Goal: Check status

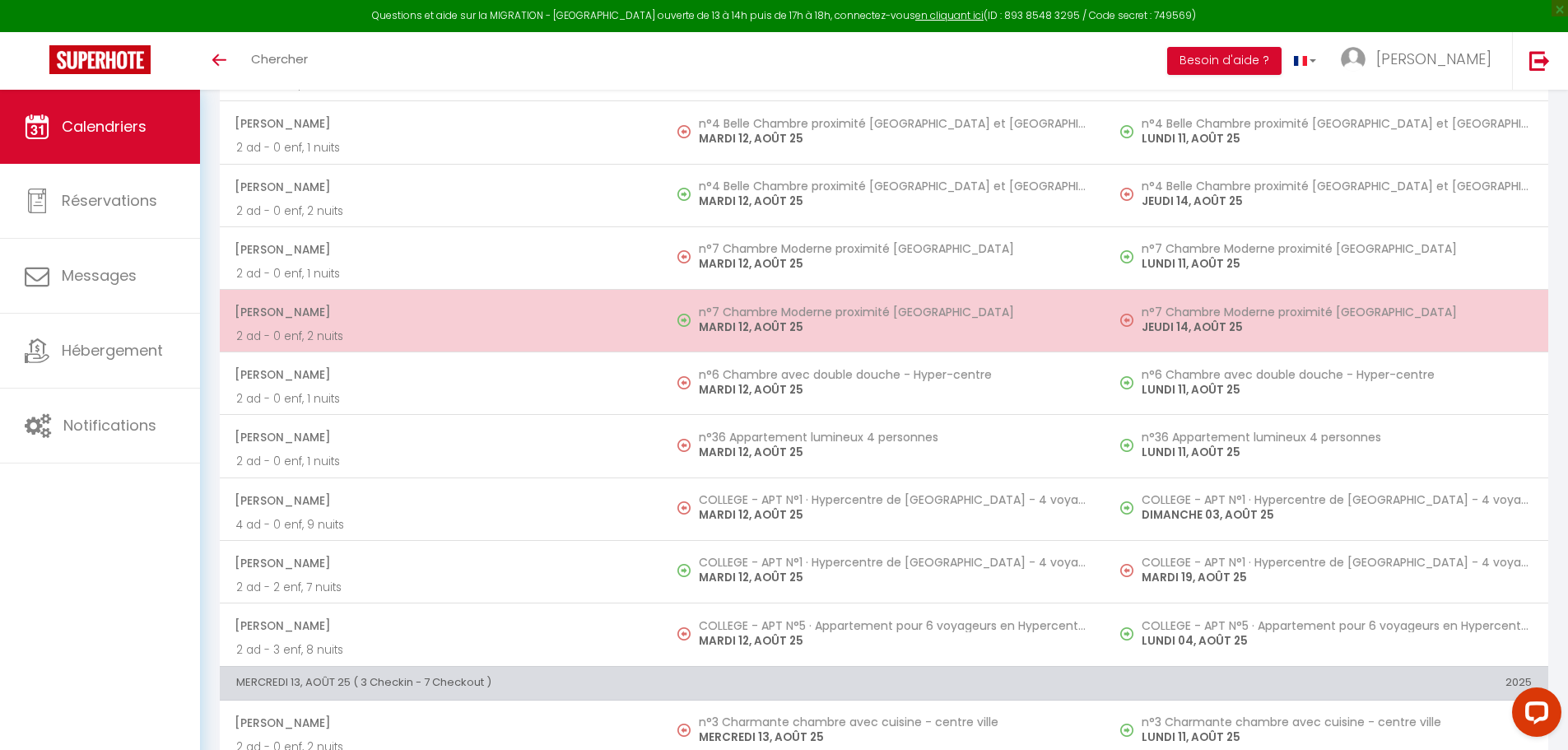
scroll to position [1859, 0]
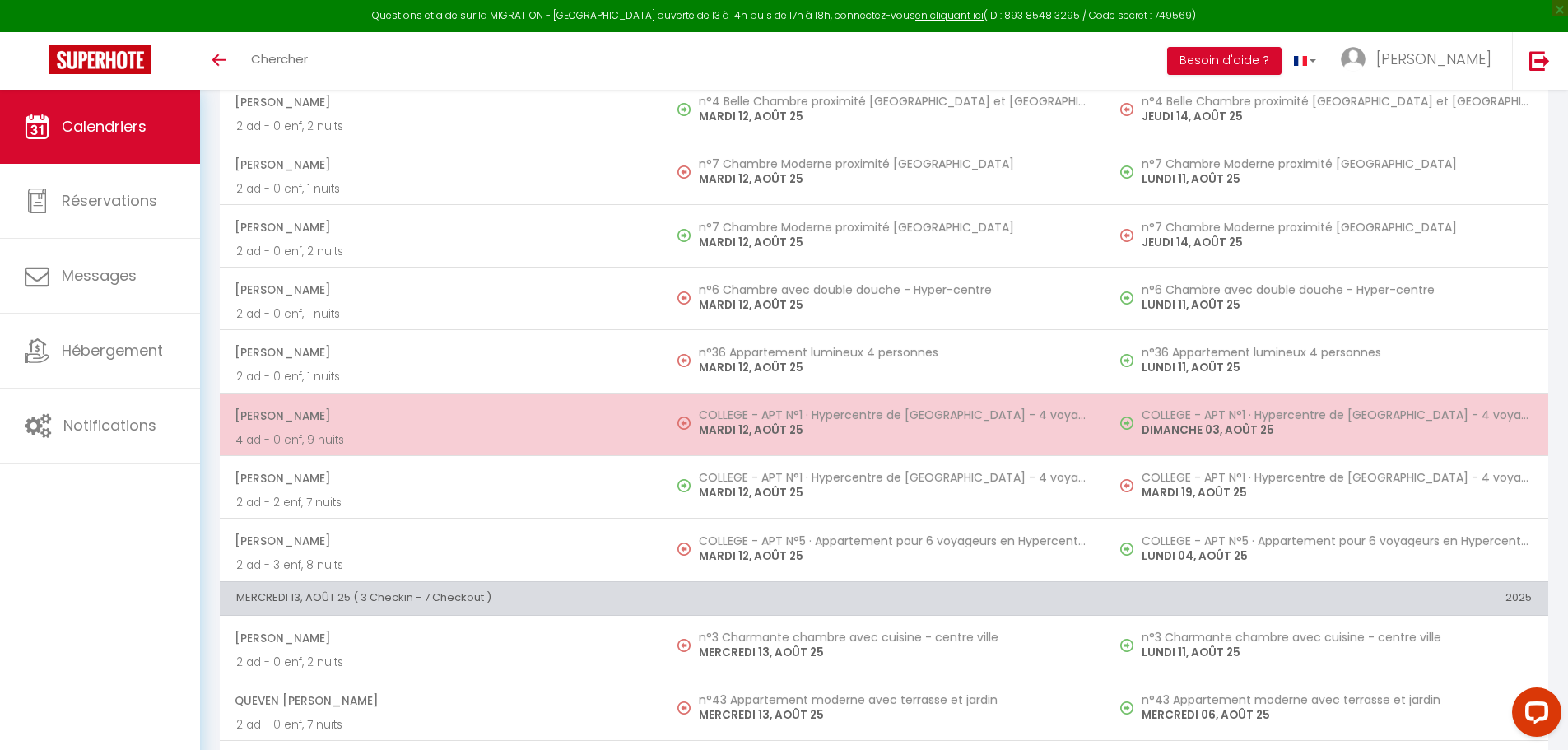
click at [827, 412] on h5 "COLLEGE - APT N°1 · Hypercentre de [GEOGRAPHIC_DATA] - 4 voyageurs" at bounding box center [893, 414] width 390 height 13
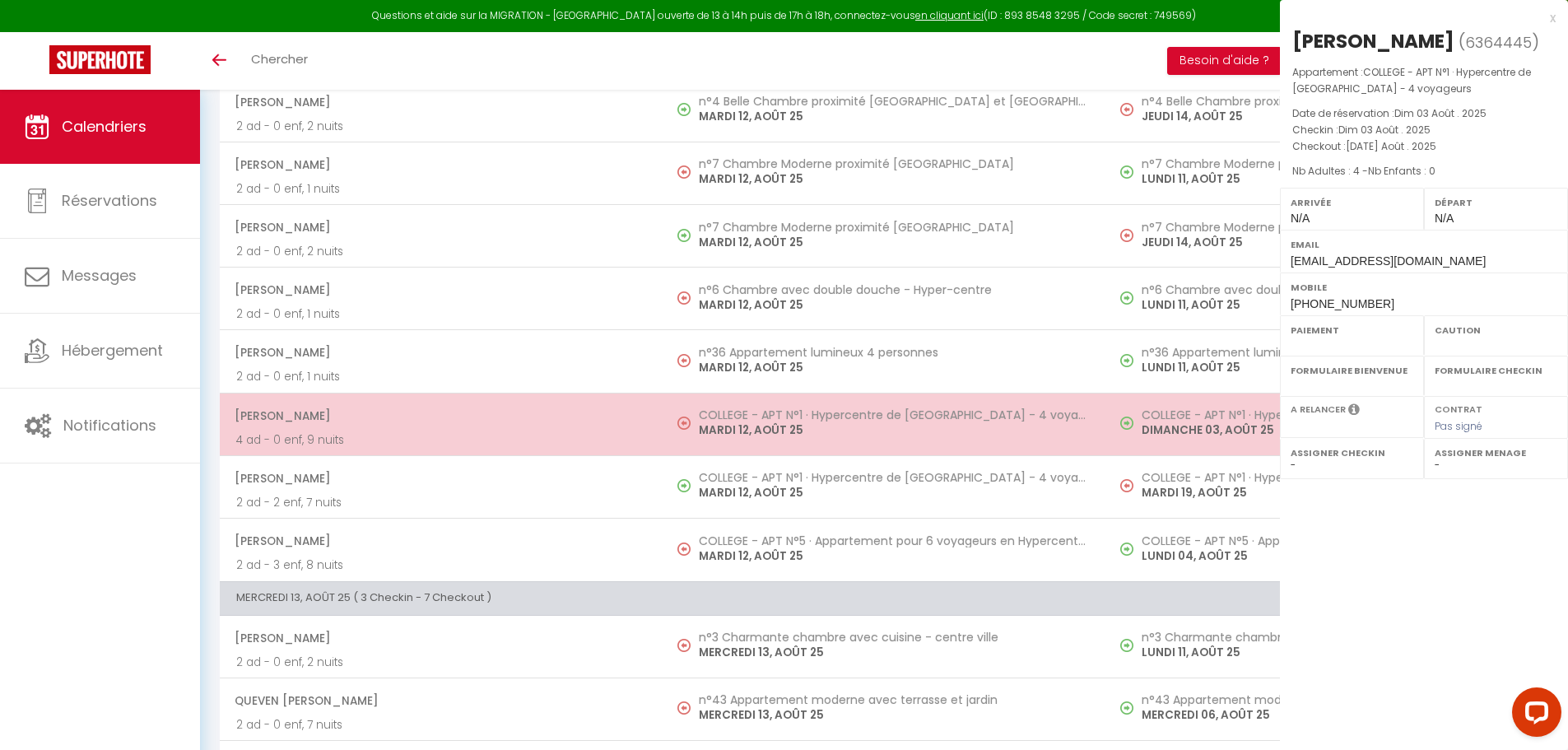
select select "OK"
select select "0"
select select "1"
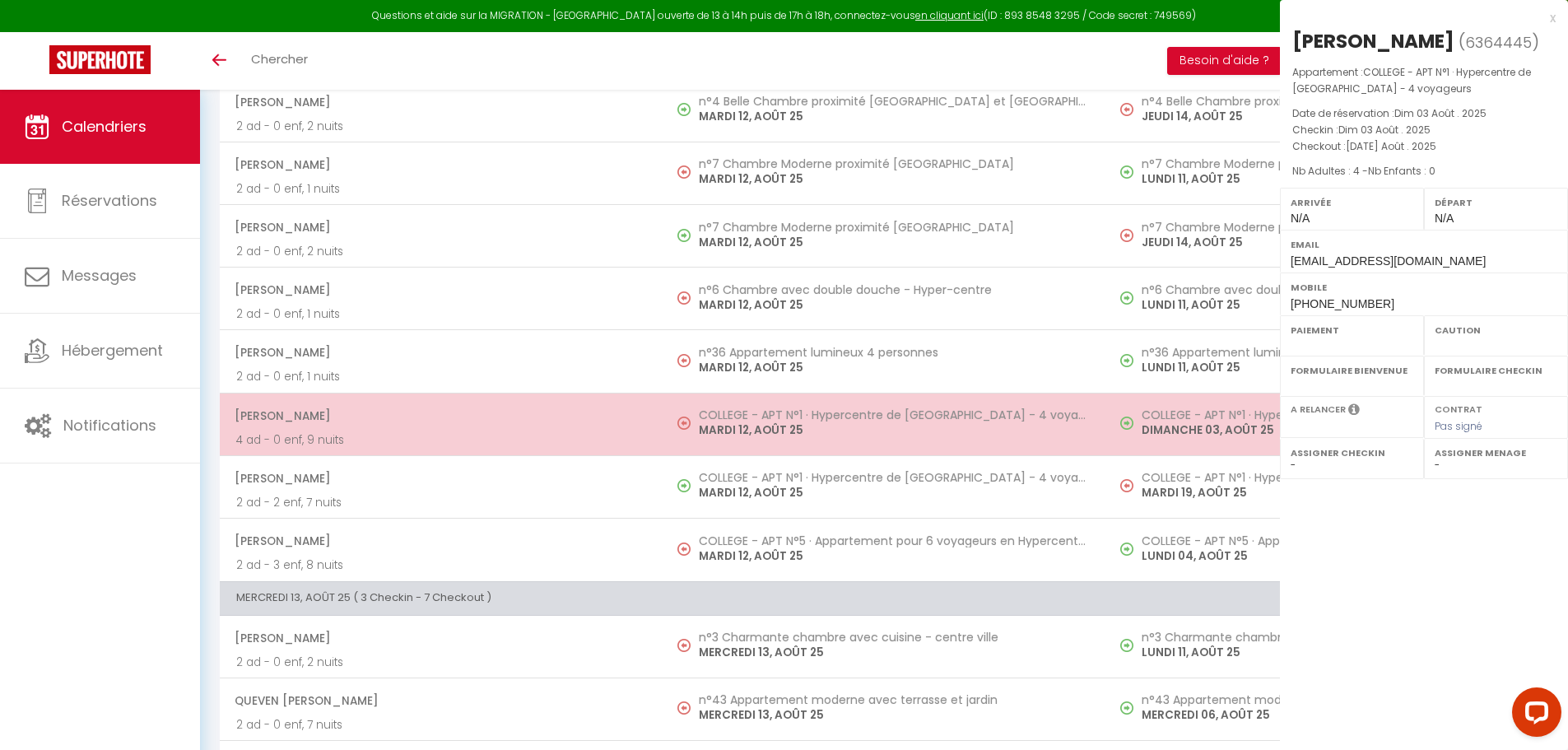
select select
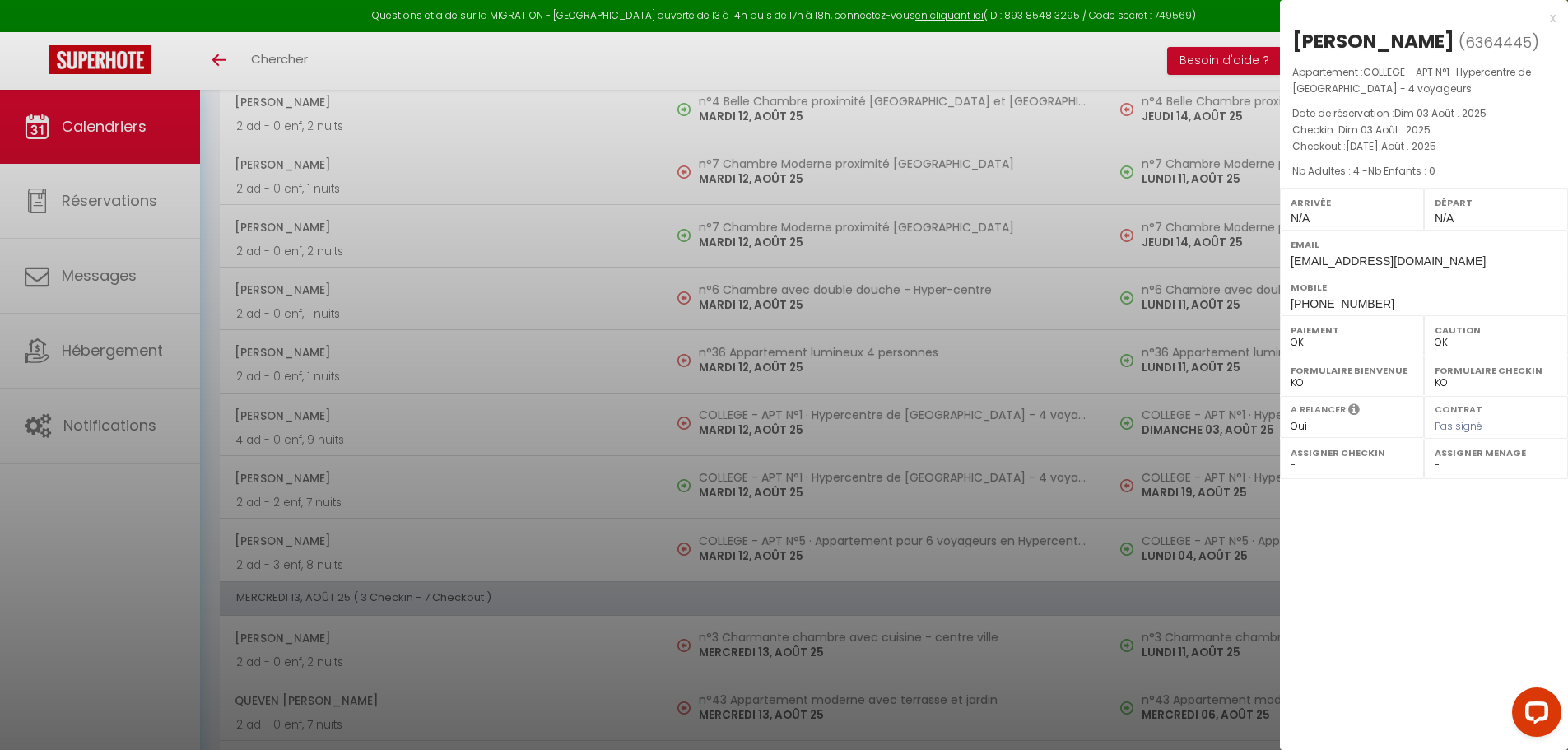
click at [568, 447] on div at bounding box center [784, 375] width 1568 height 750
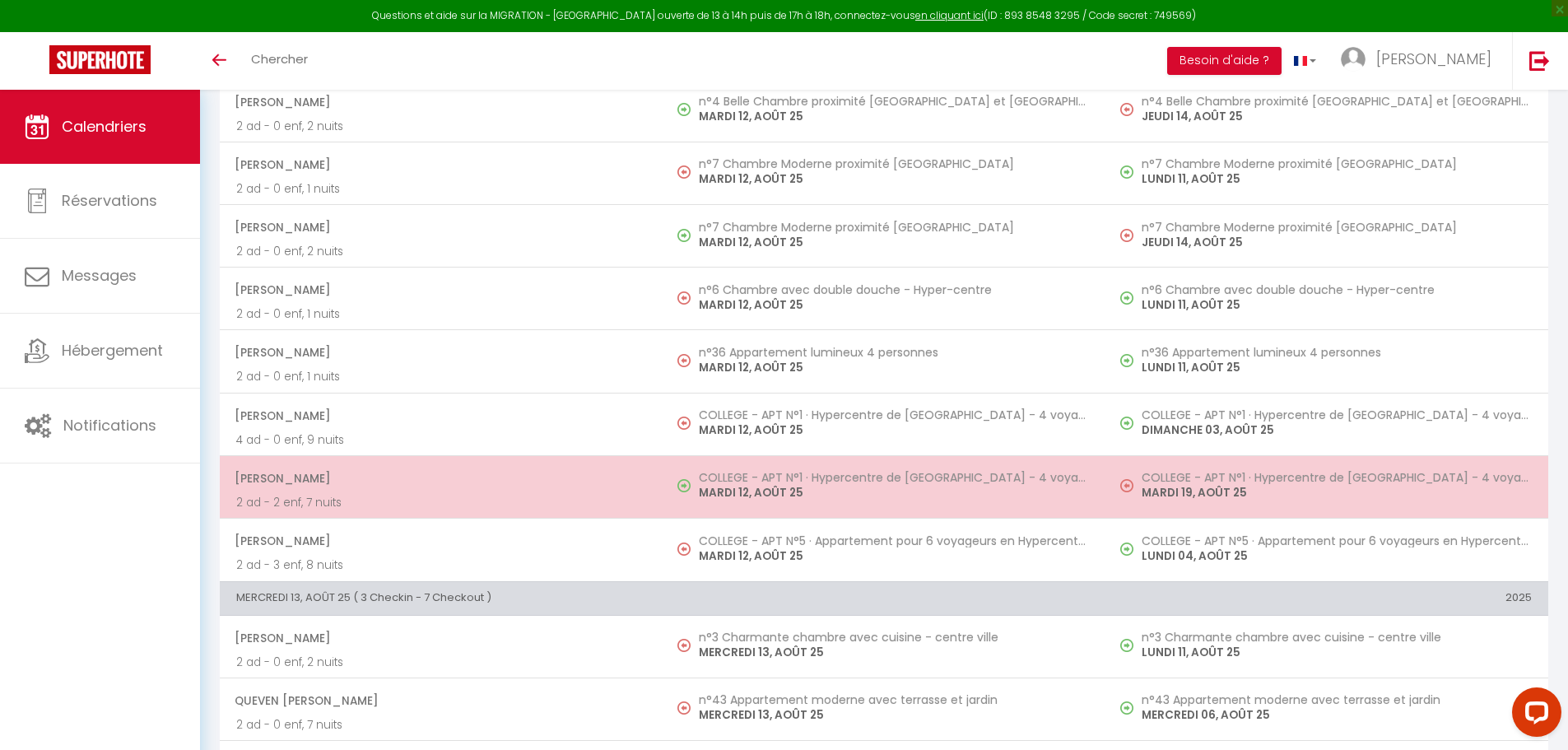
click at [771, 489] on p "MARDI 12, AOÛT 25" at bounding box center [893, 493] width 390 height 18
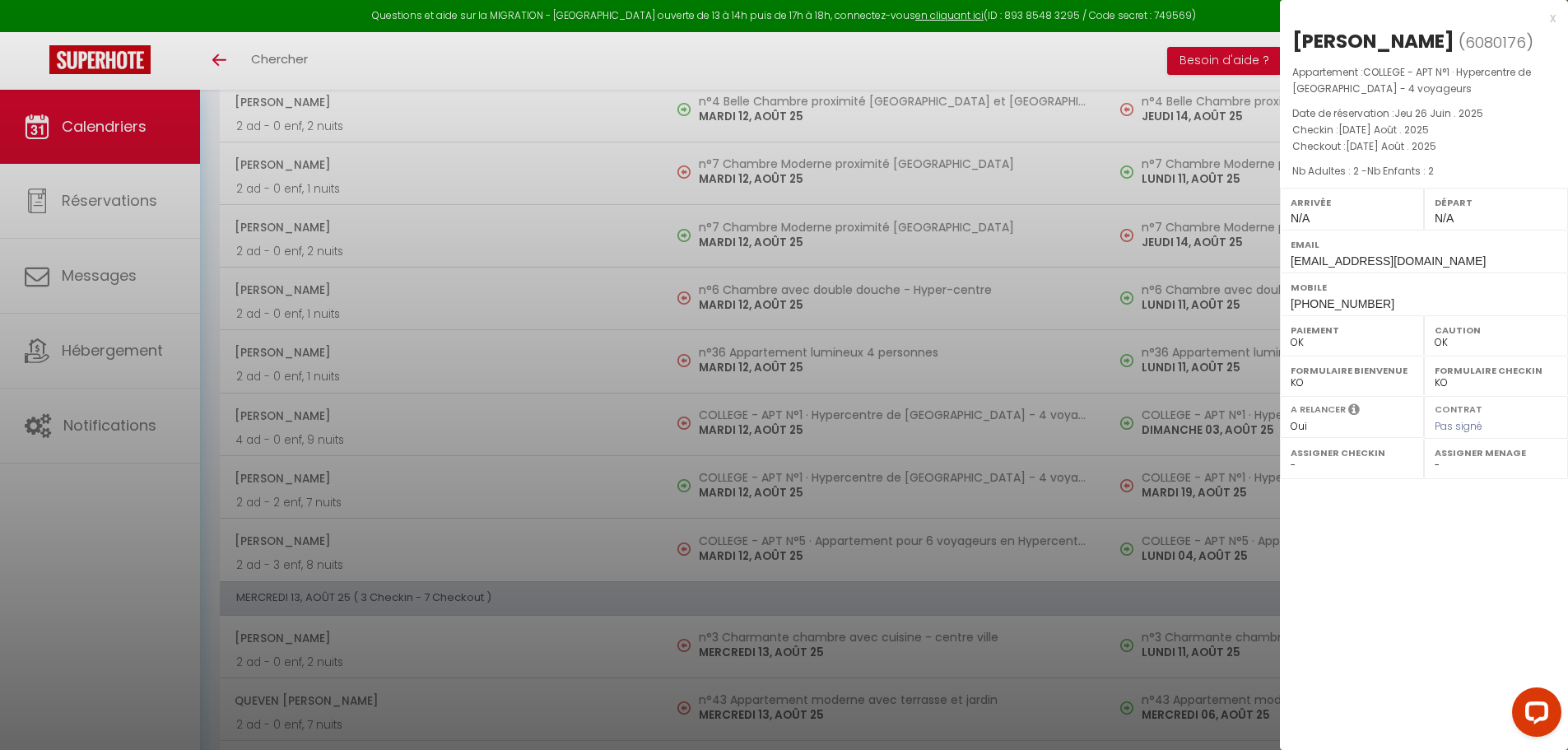
click at [527, 386] on div at bounding box center [784, 375] width 1568 height 750
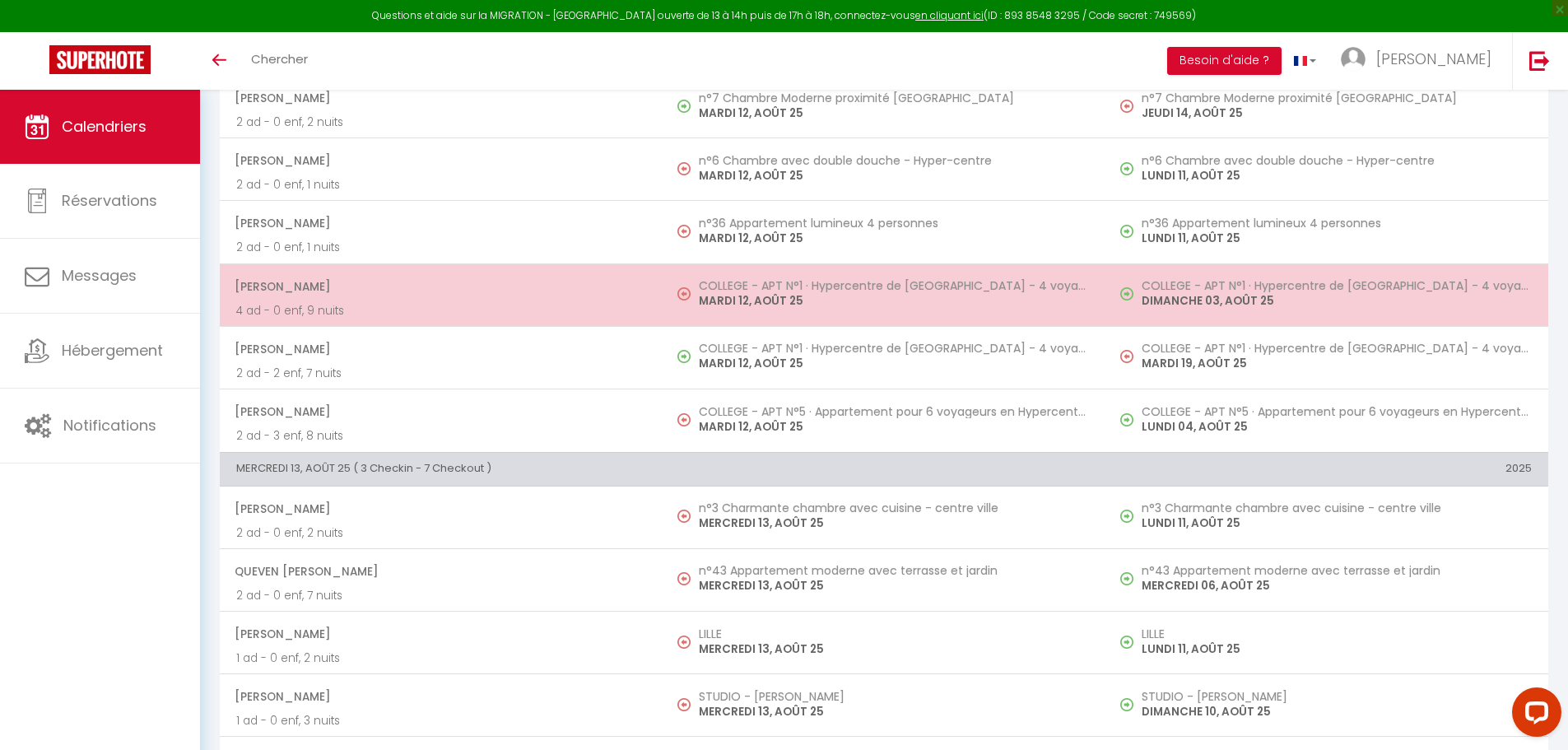
scroll to position [2515, 0]
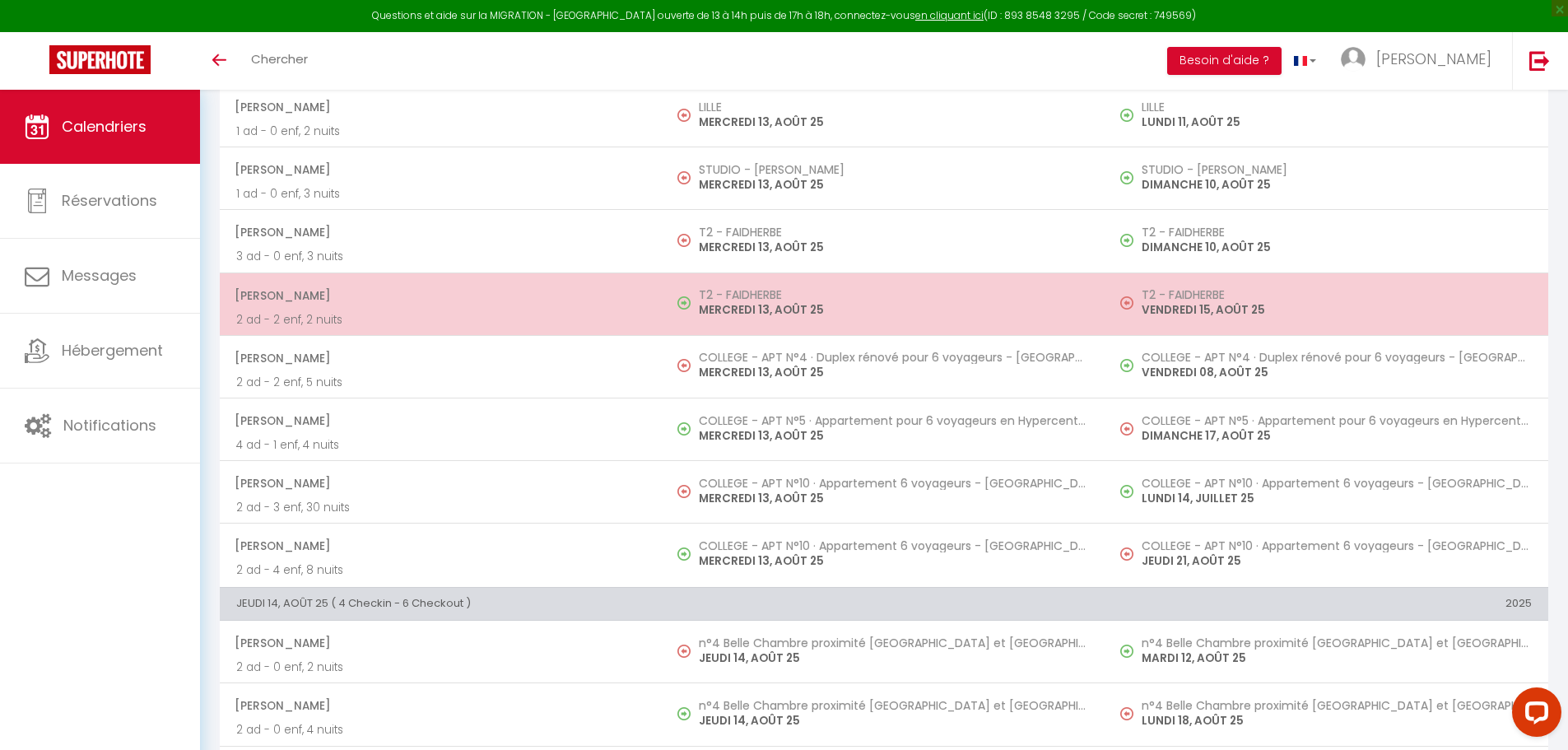
click at [296, 293] on span "[PERSON_NAME]" at bounding box center [440, 296] width 411 height 31
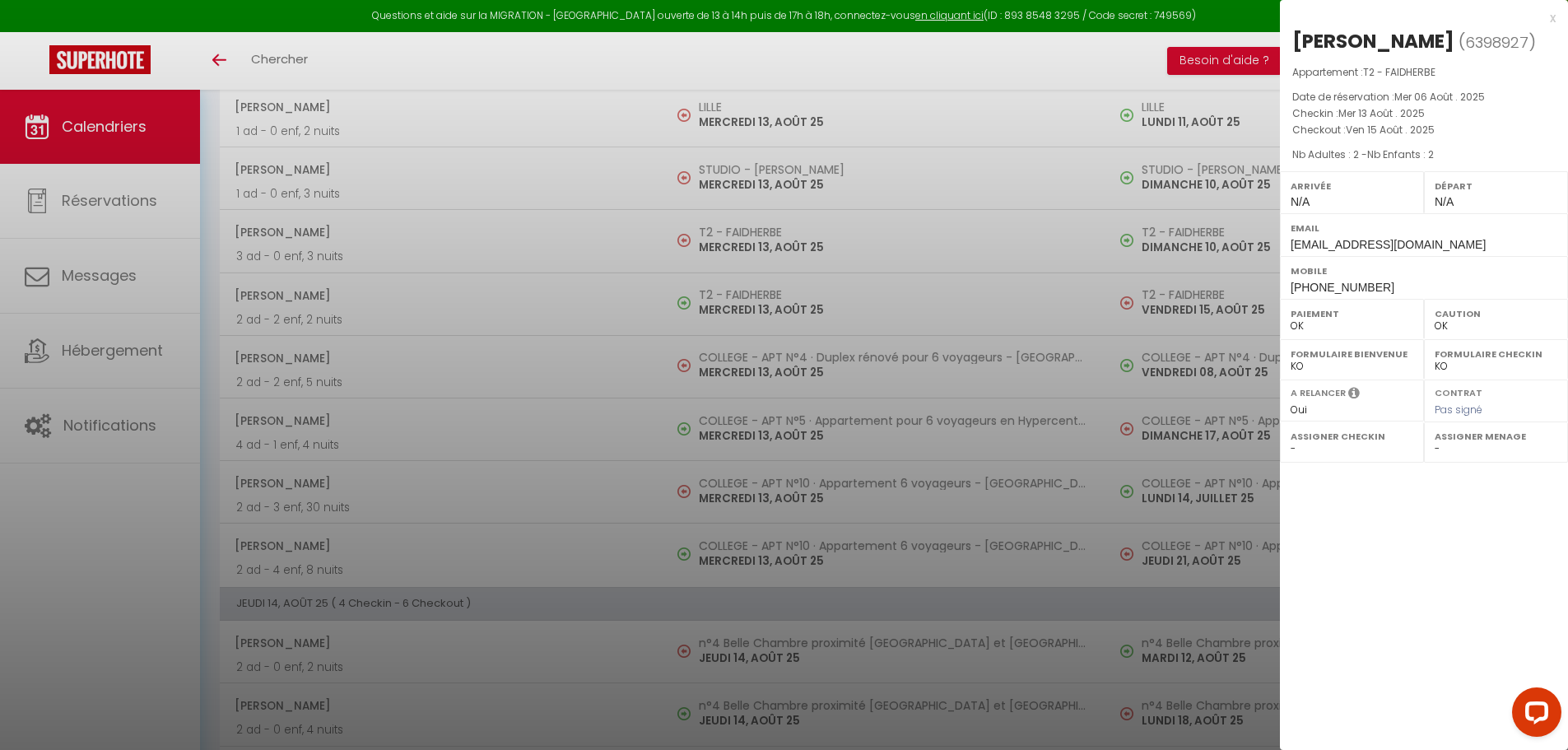
click at [720, 61] on div at bounding box center [784, 375] width 1568 height 750
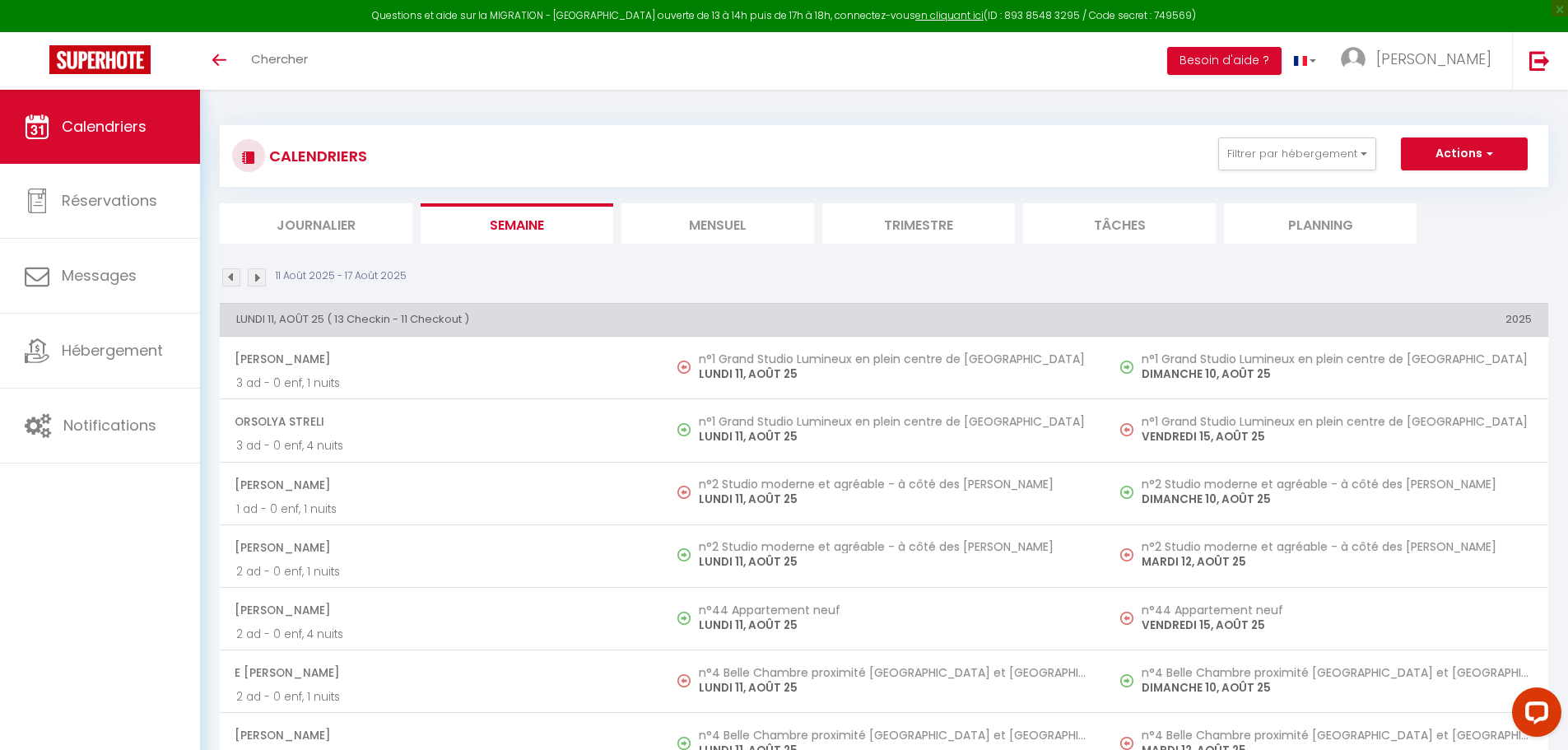
click at [255, 280] on img at bounding box center [257, 277] width 19 height 19
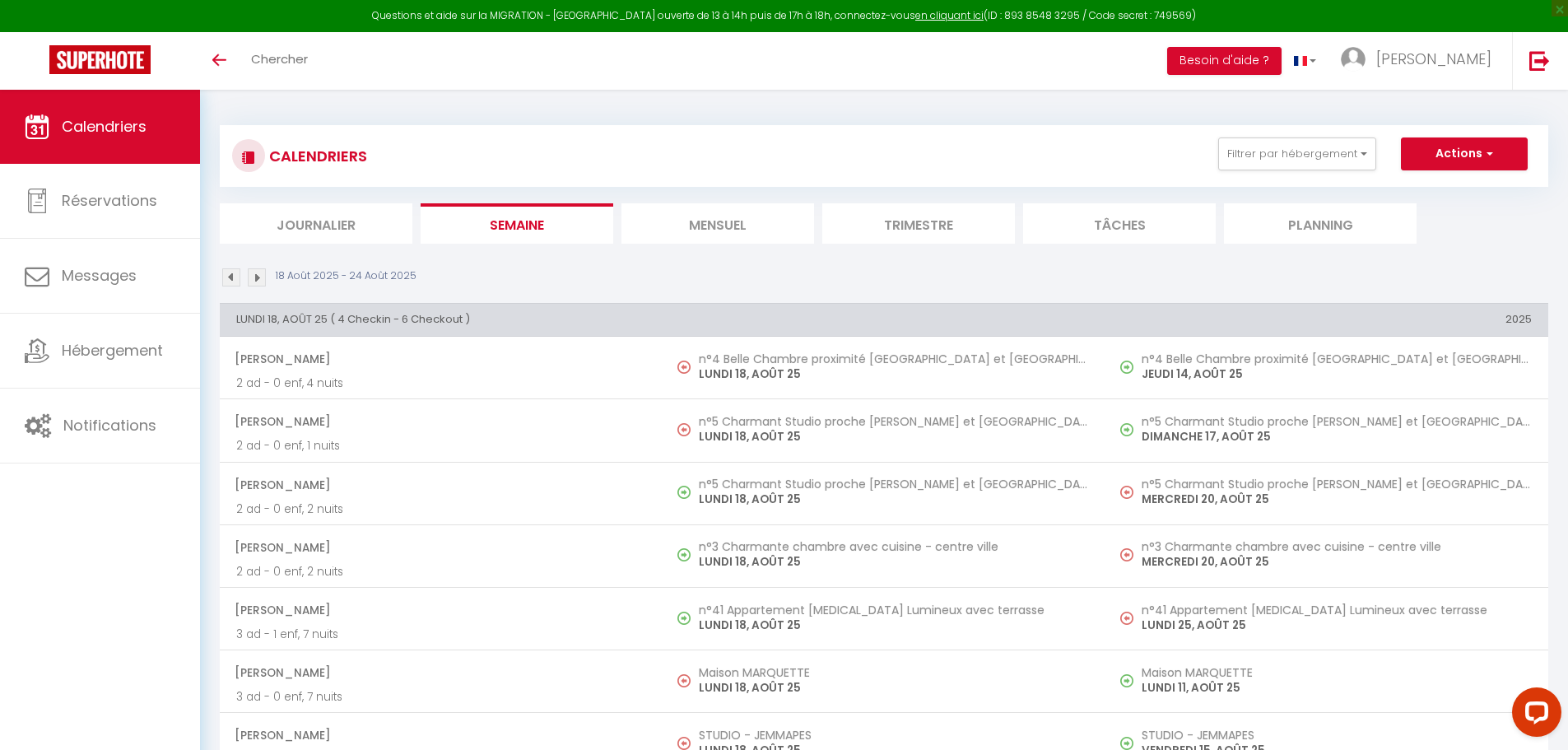
click at [226, 282] on img at bounding box center [232, 277] width 19 height 19
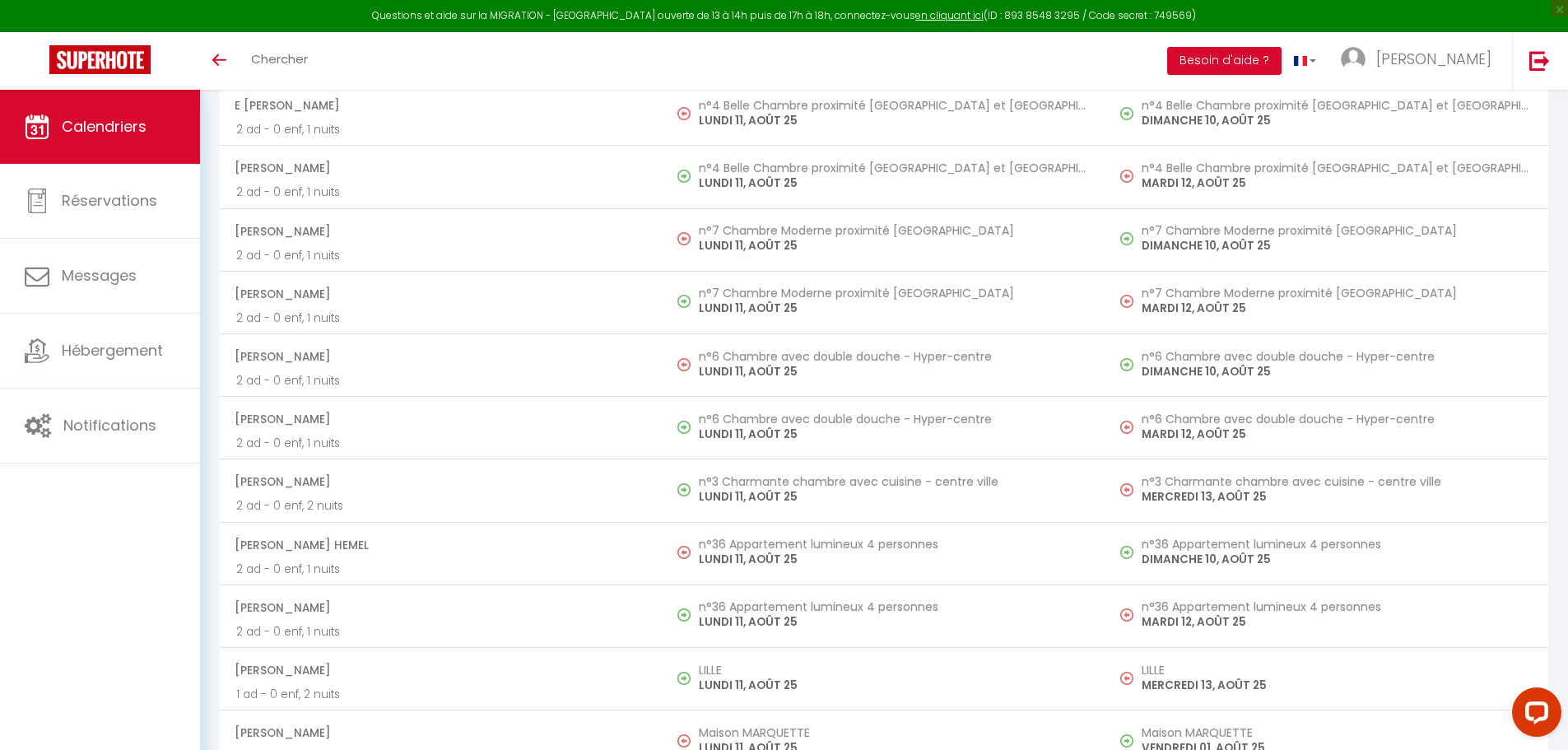
scroll to position [576, 0]
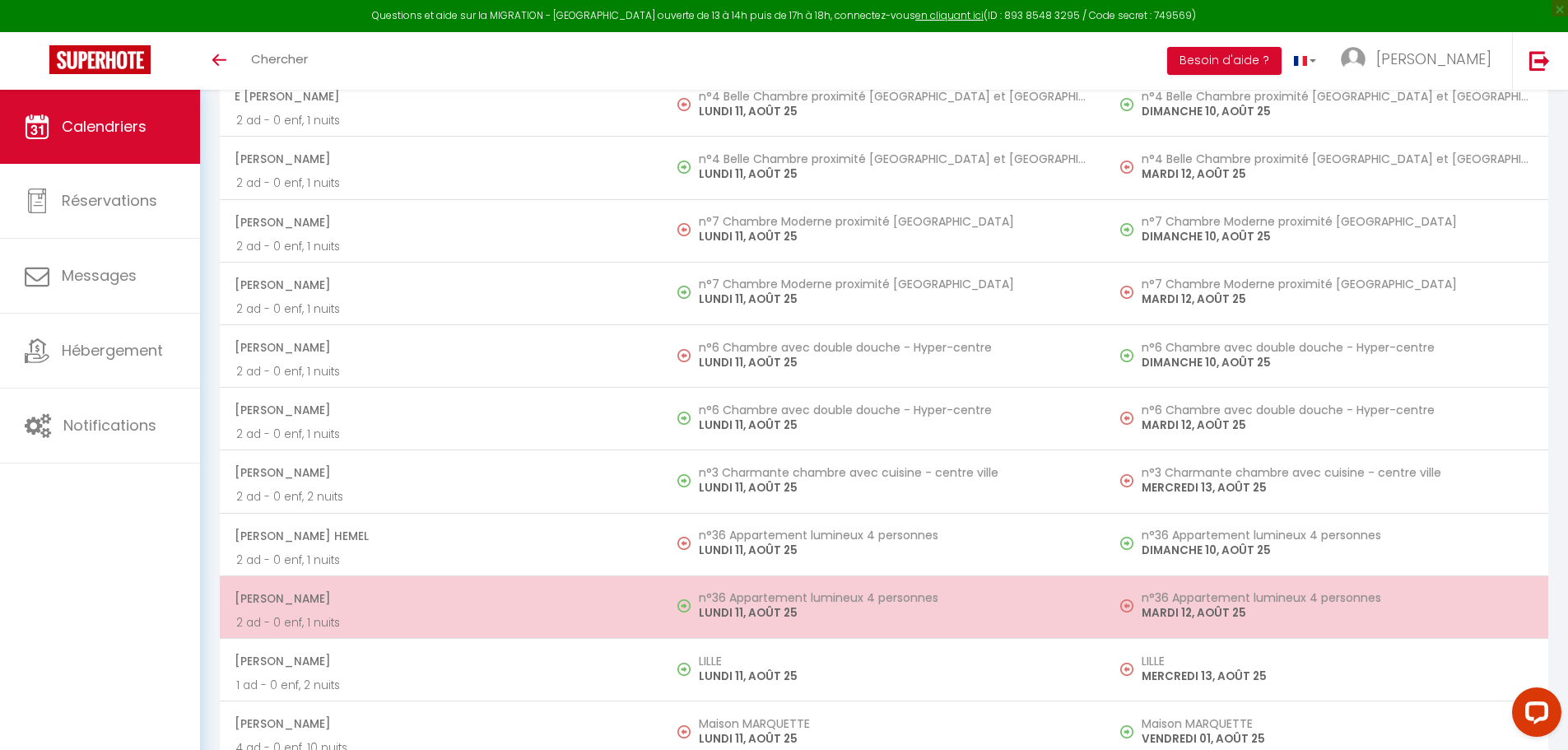
click at [742, 578] on td "n°36 Appartement lumineux 4 personnes LUNDI 11, AOÛT 25" at bounding box center [883, 606] width 443 height 62
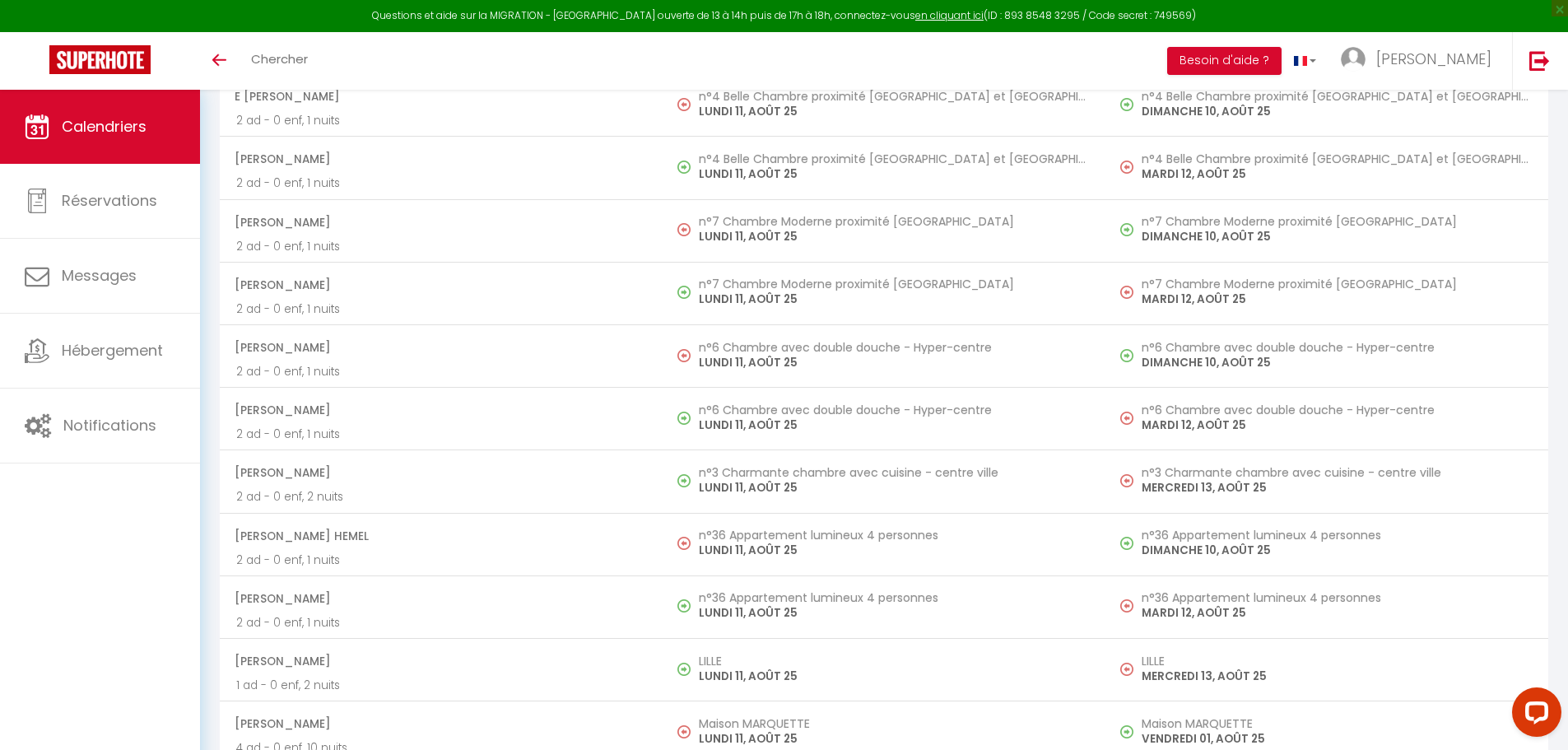
select select "OK"
select select "KO"
select select "0"
select select "1"
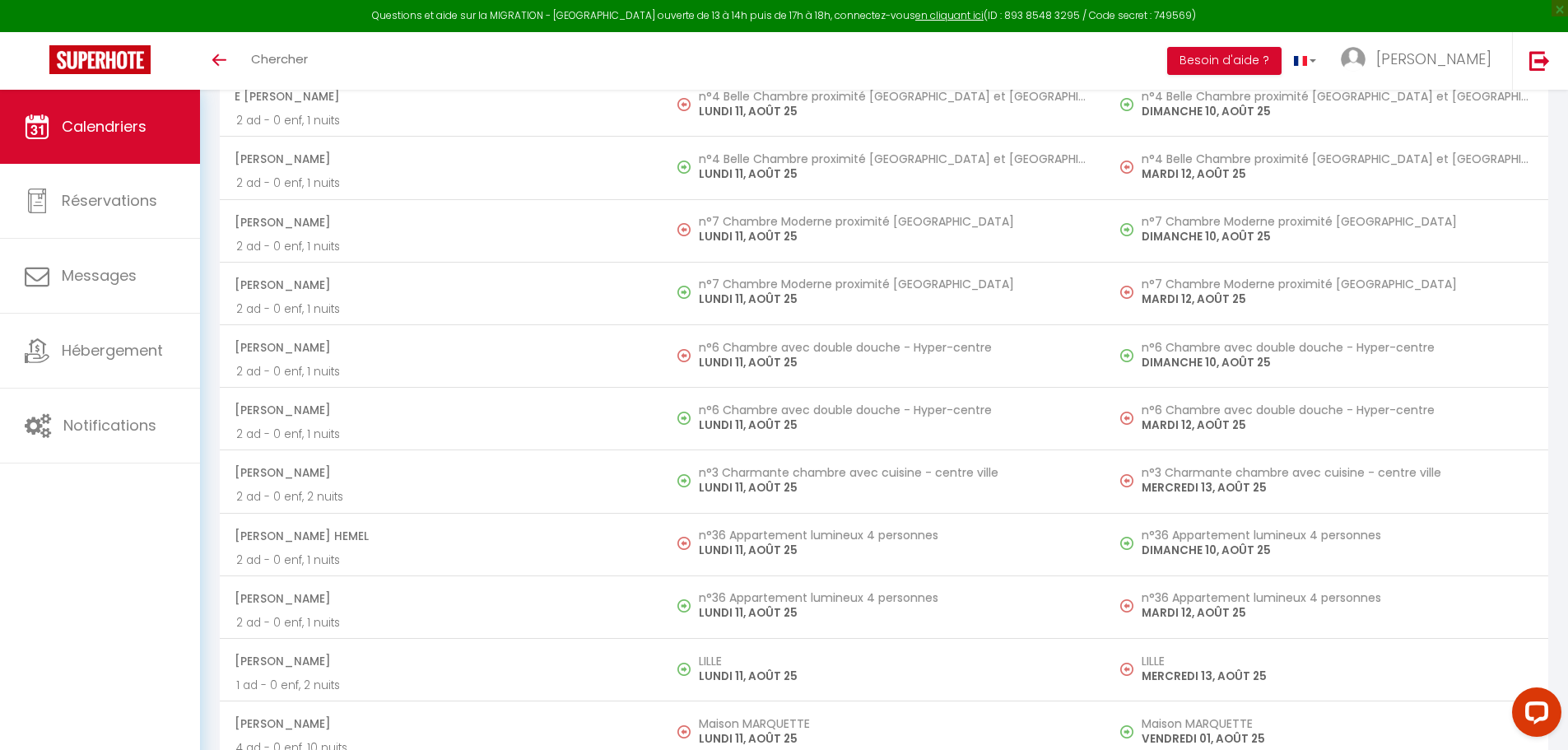
select select
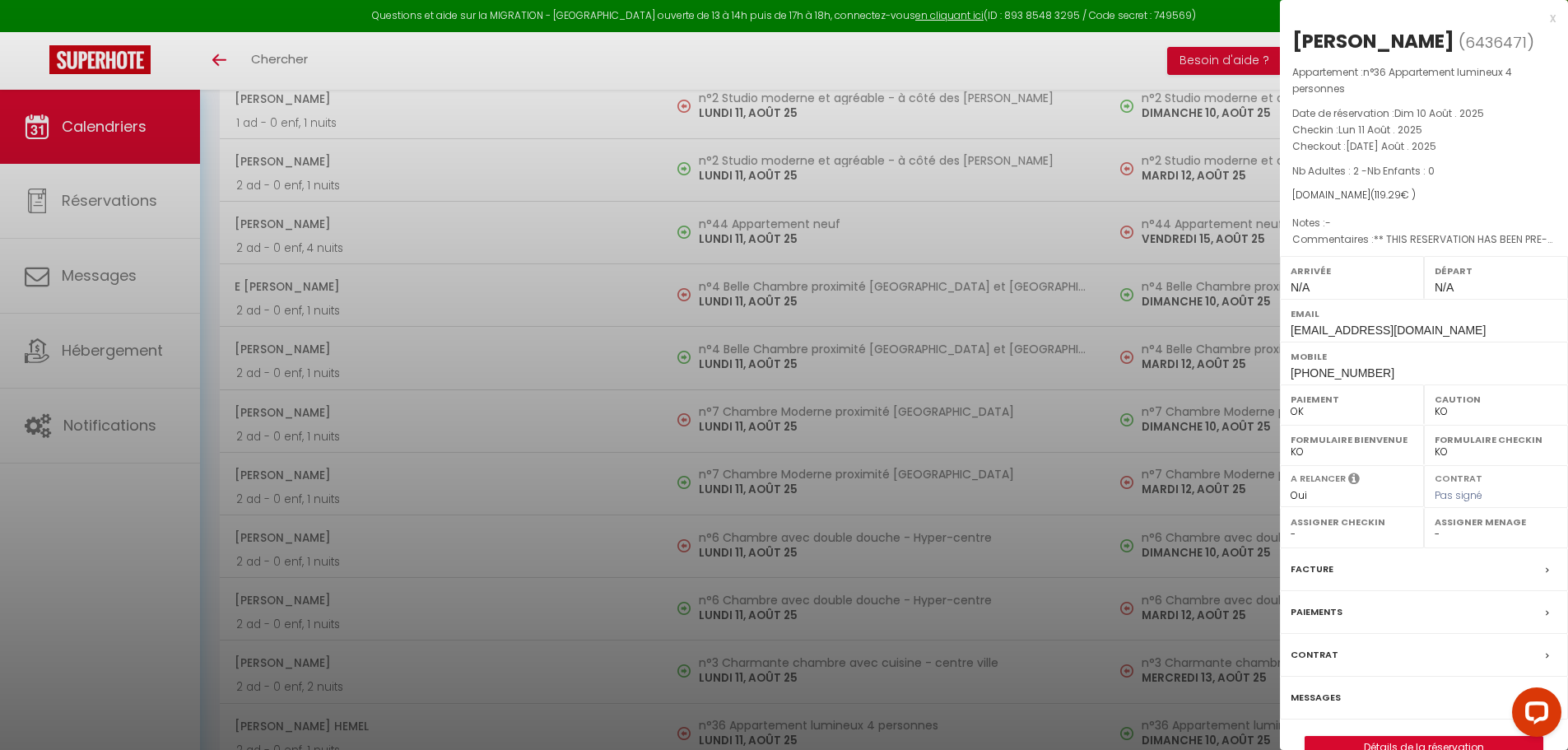
scroll to position [0, 0]
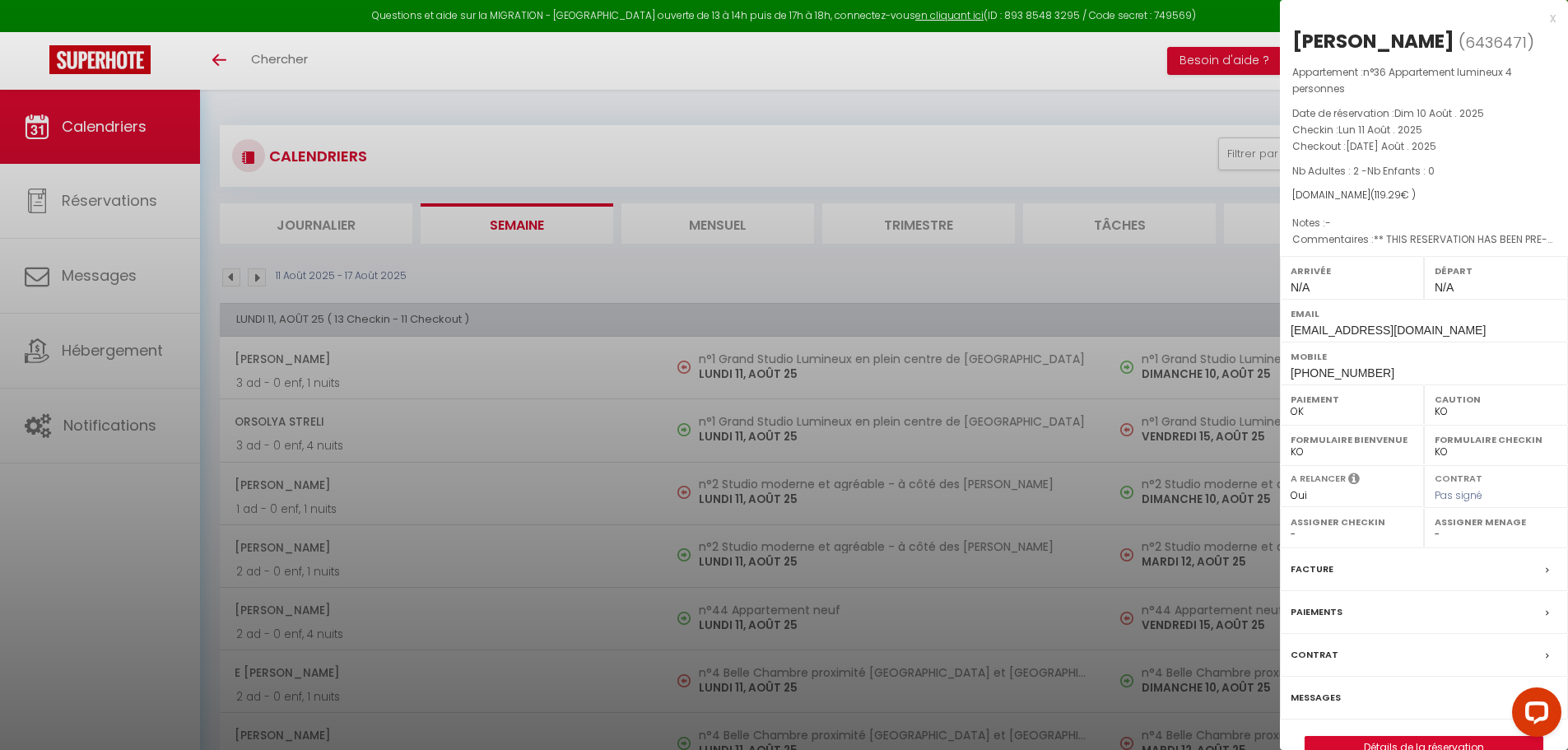
click at [698, 206] on div at bounding box center [784, 375] width 1568 height 750
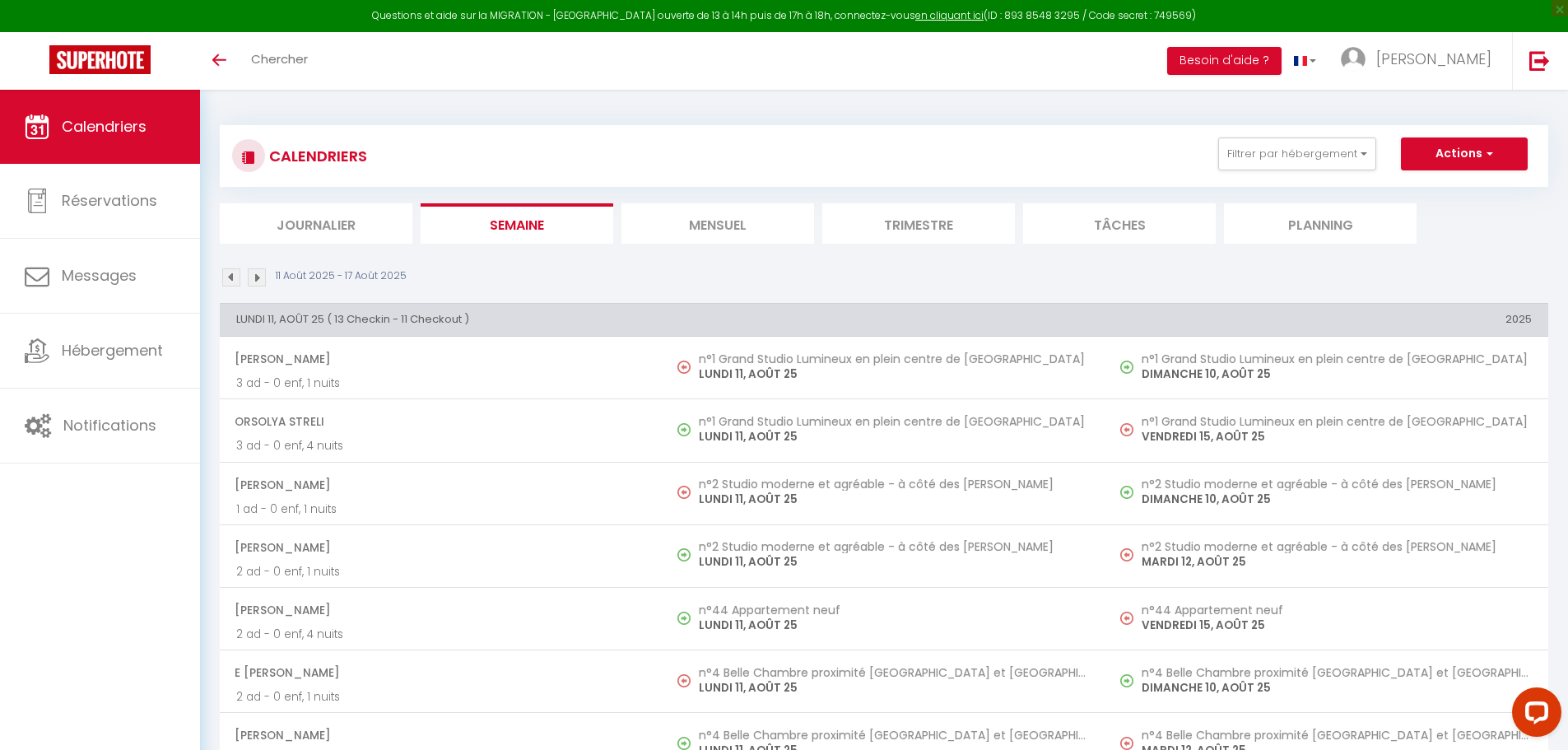
click at [689, 225] on li "Mensuel" at bounding box center [717, 223] width 192 height 40
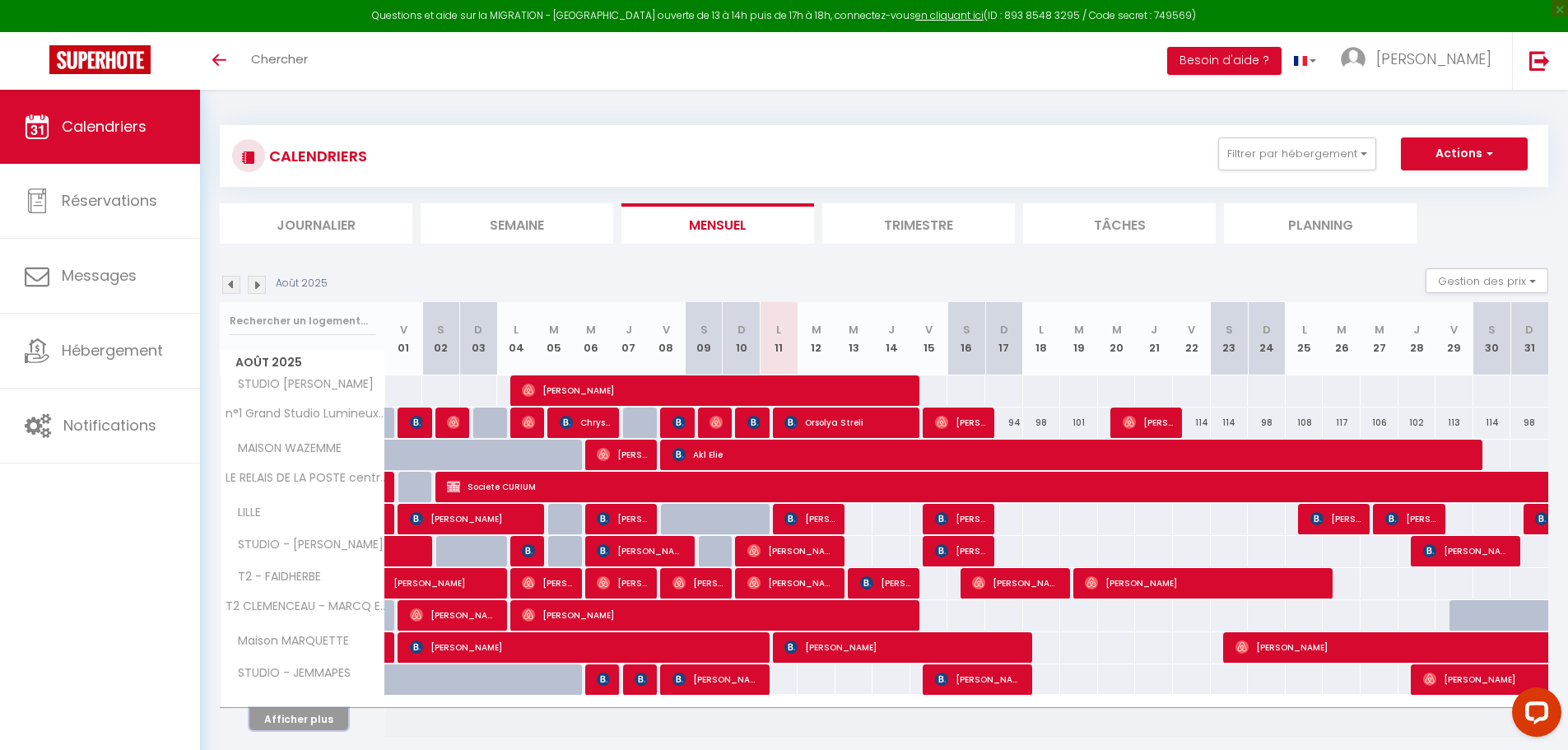
click at [317, 721] on button "Afficher plus" at bounding box center [298, 719] width 99 height 22
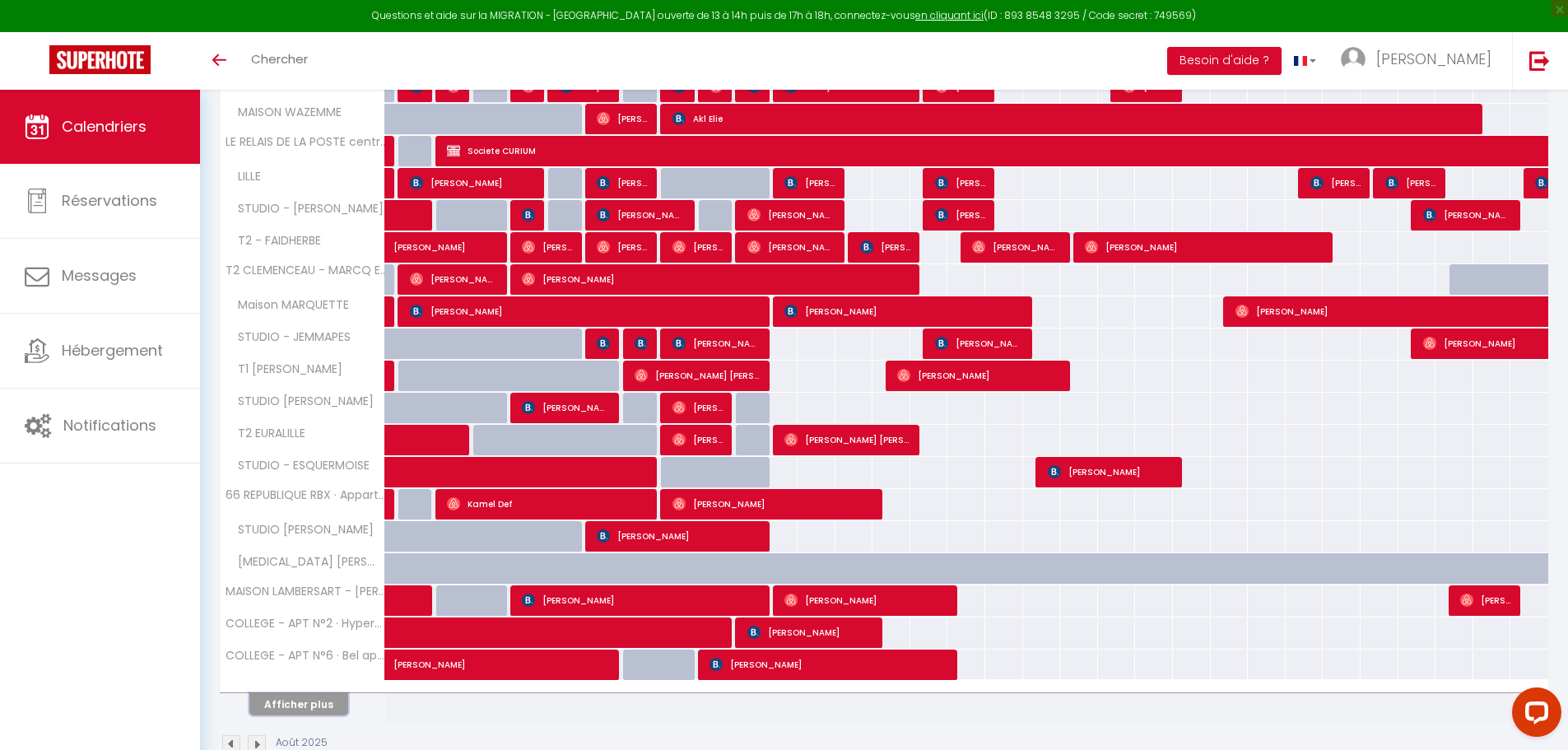
scroll to position [376, 0]
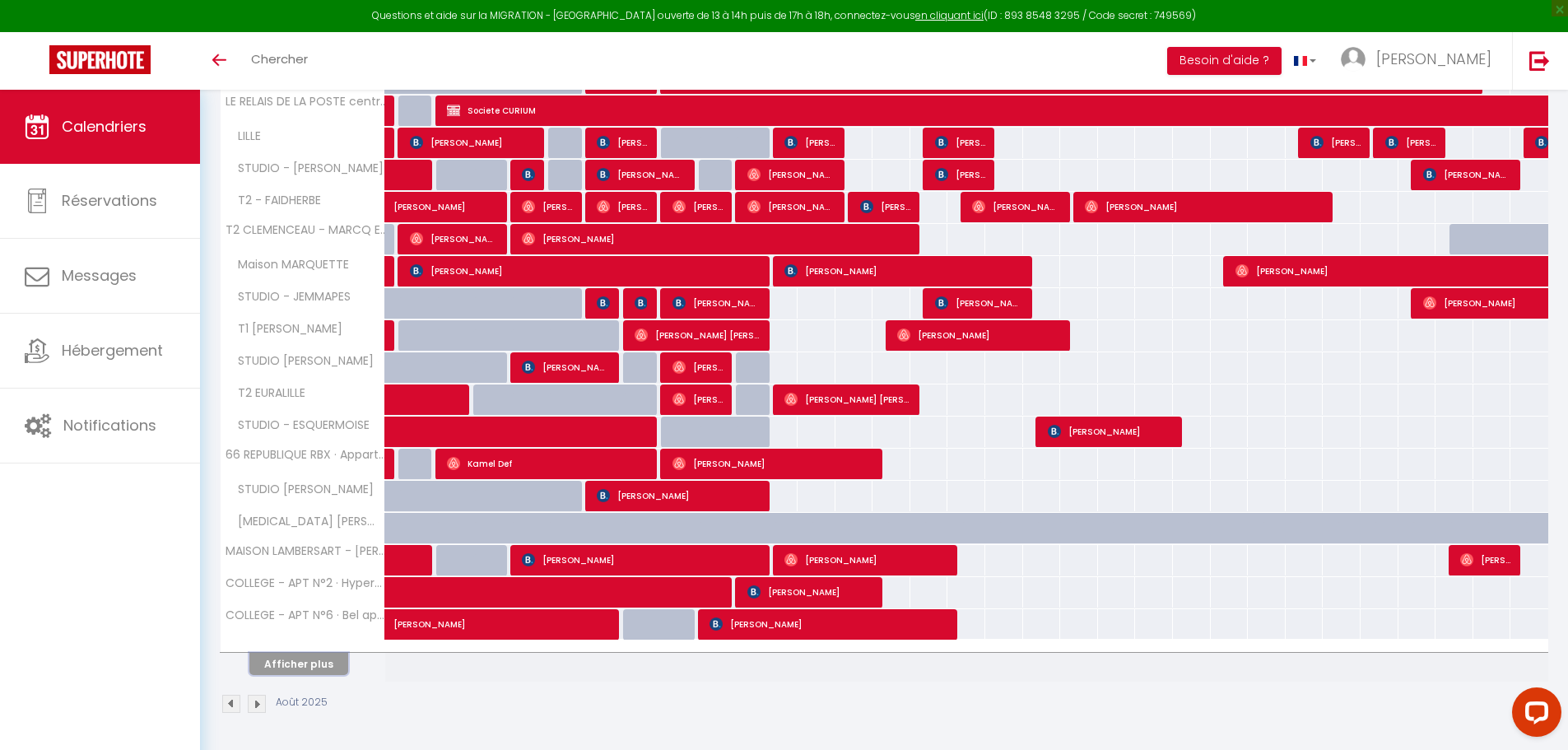
click at [299, 665] on button "Afficher plus" at bounding box center [298, 663] width 99 height 22
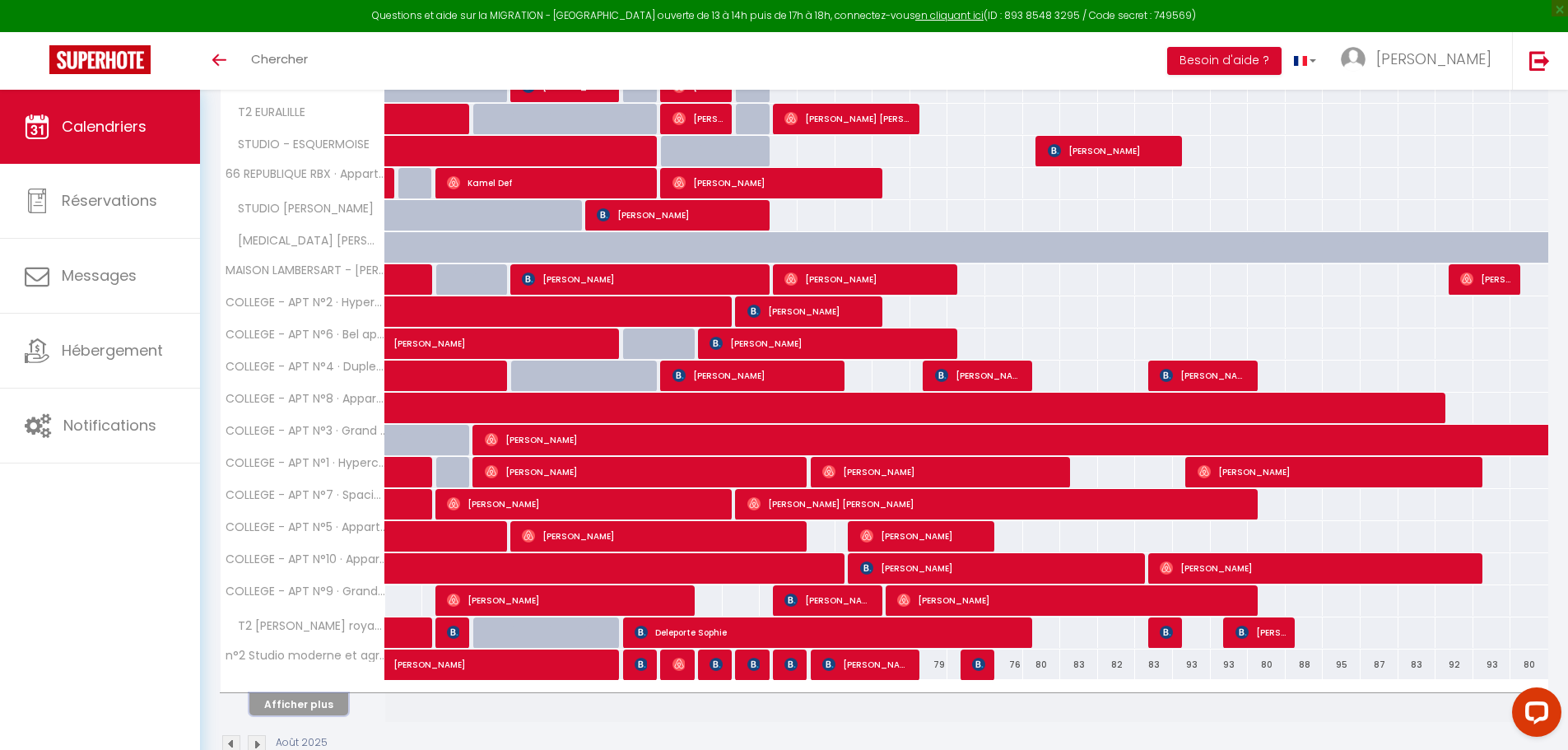
scroll to position [658, 0]
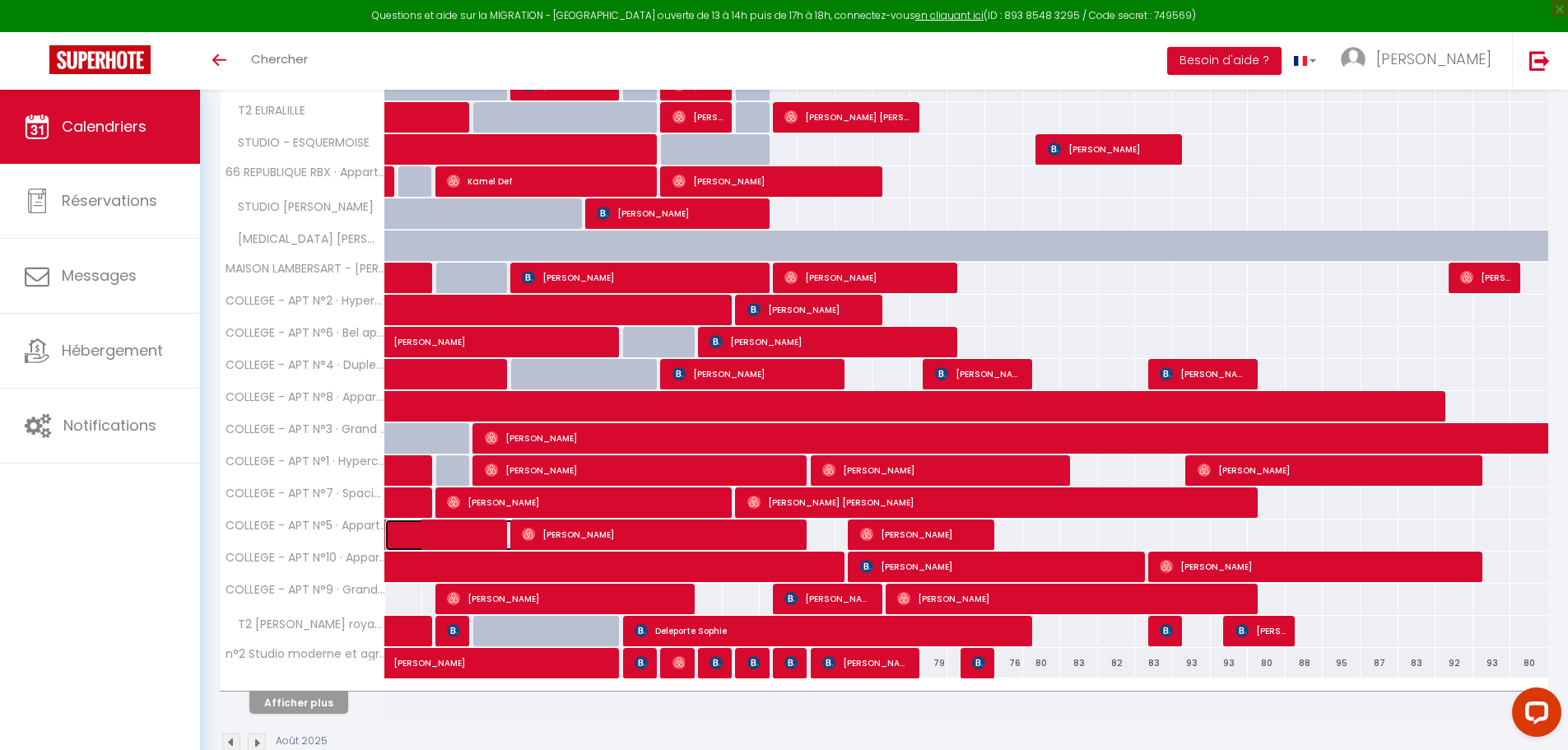
click at [468, 531] on span at bounding box center [467, 535] width 113 height 31
select select "OK"
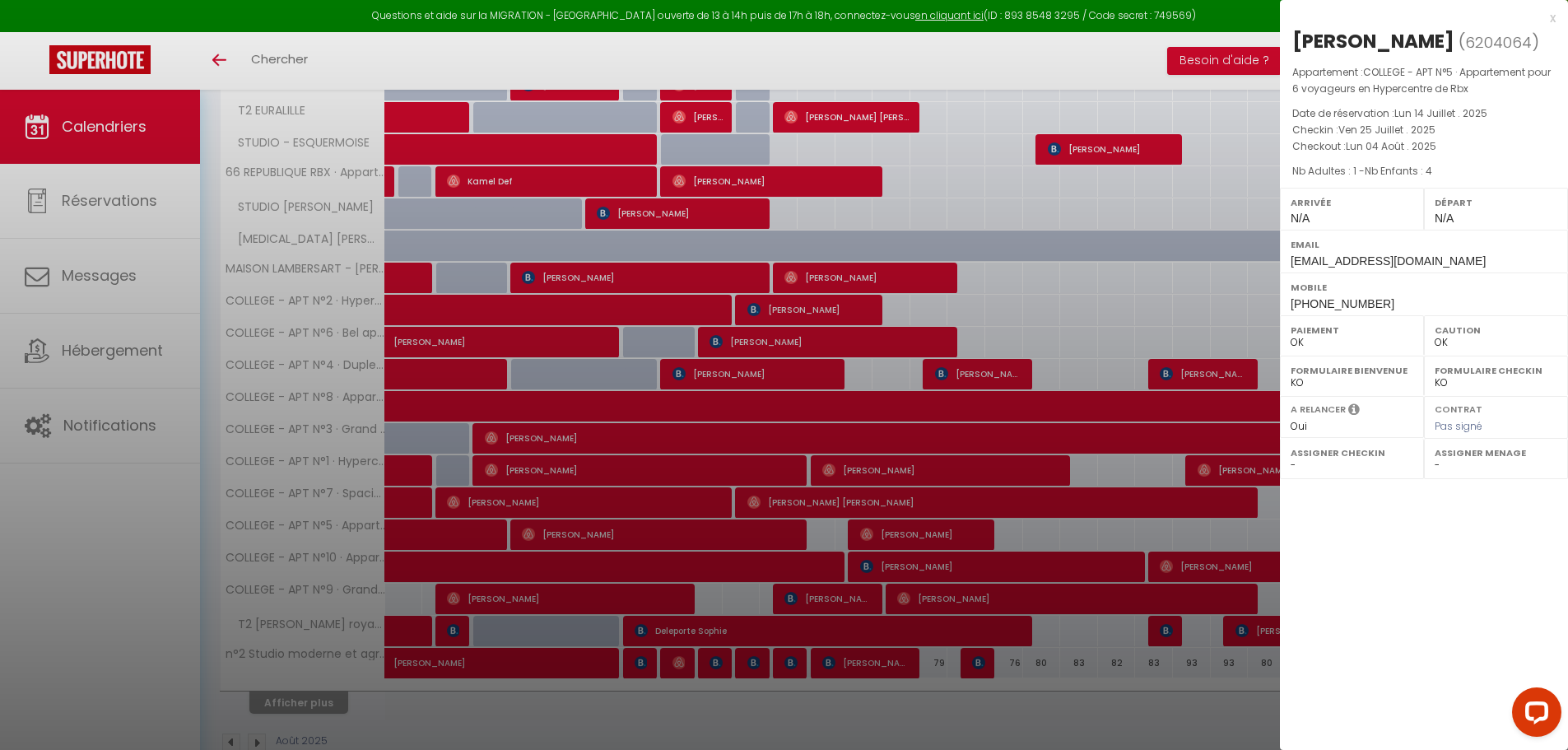
click at [625, 541] on div at bounding box center [784, 375] width 1568 height 750
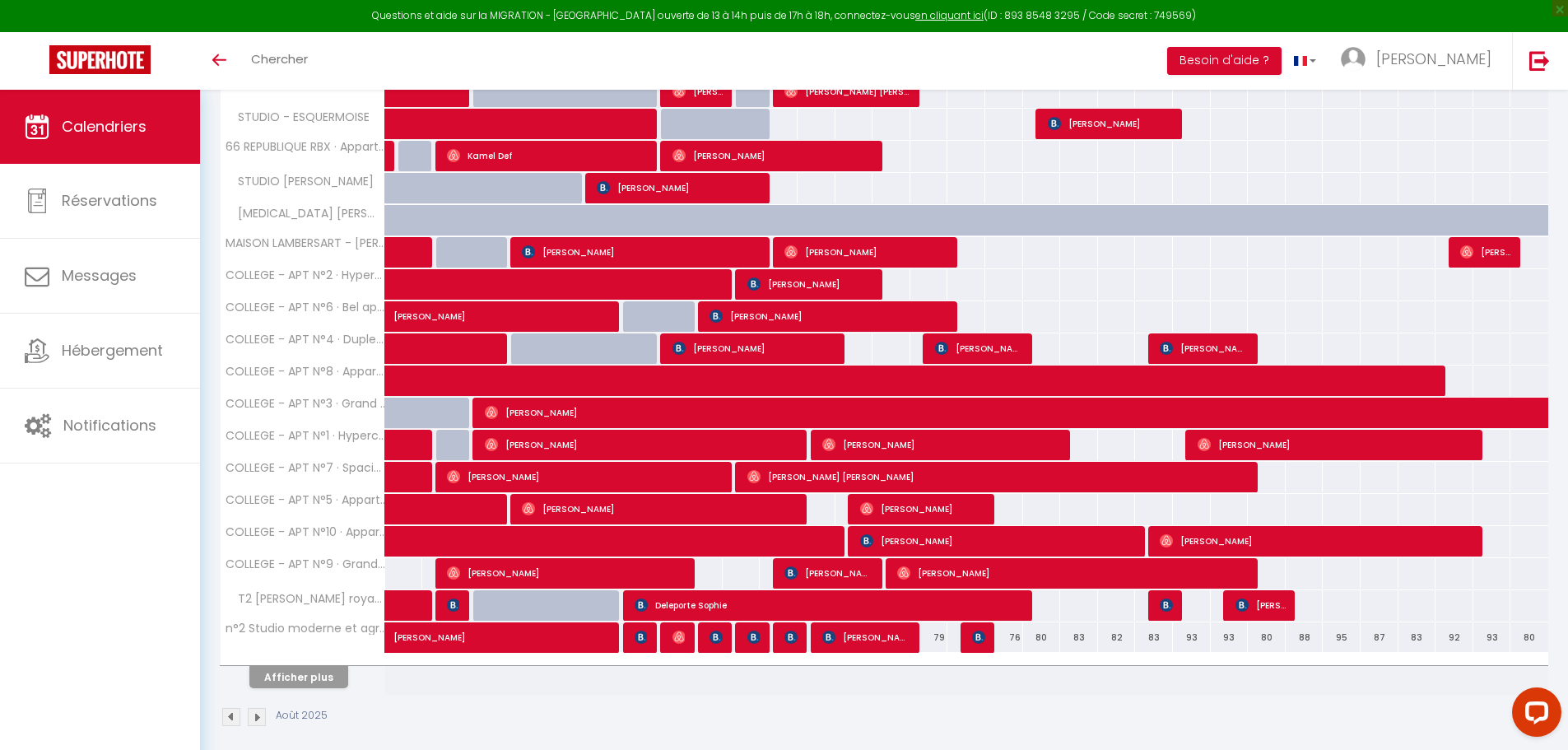
scroll to position [697, 0]
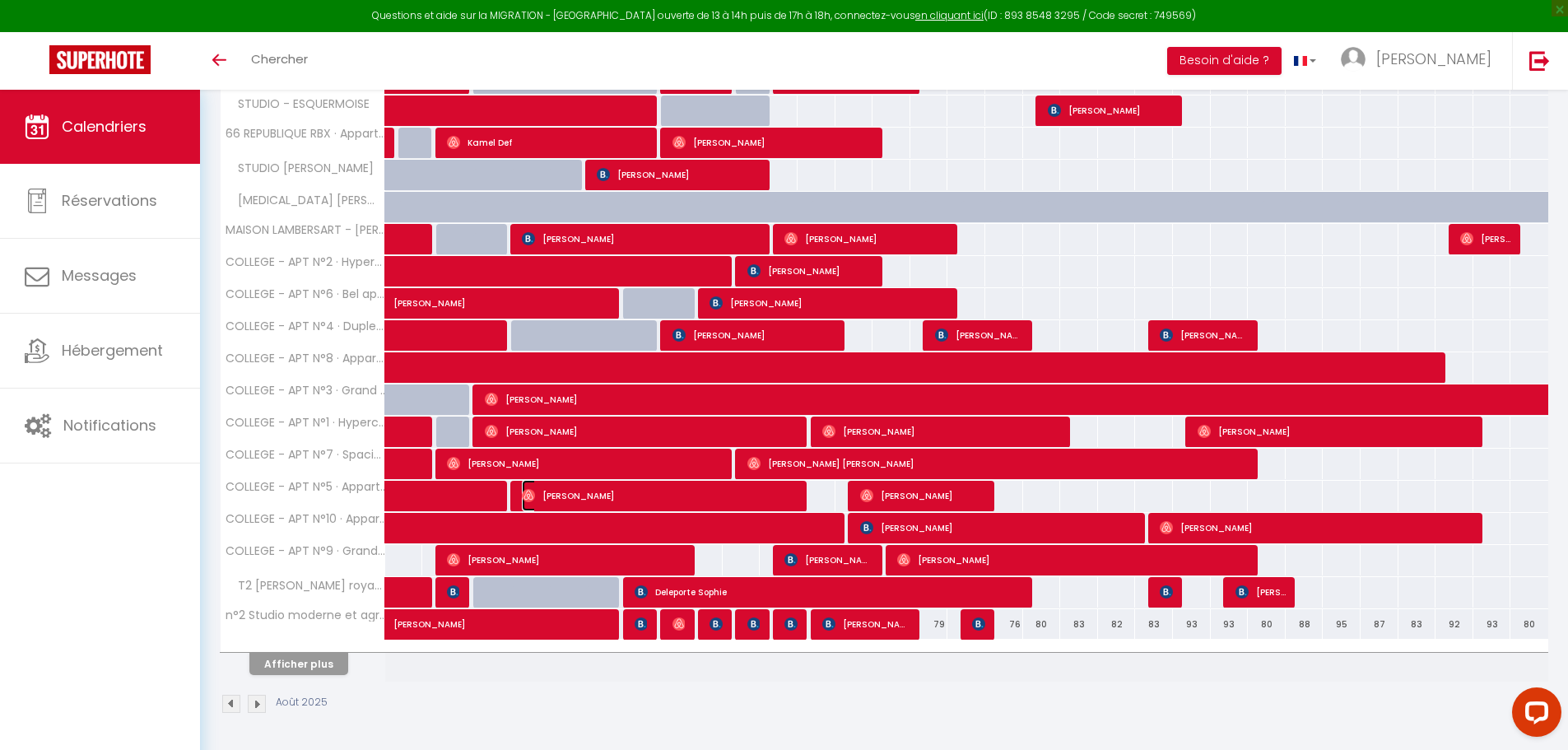
click at [524, 491] on img at bounding box center [528, 495] width 13 height 13
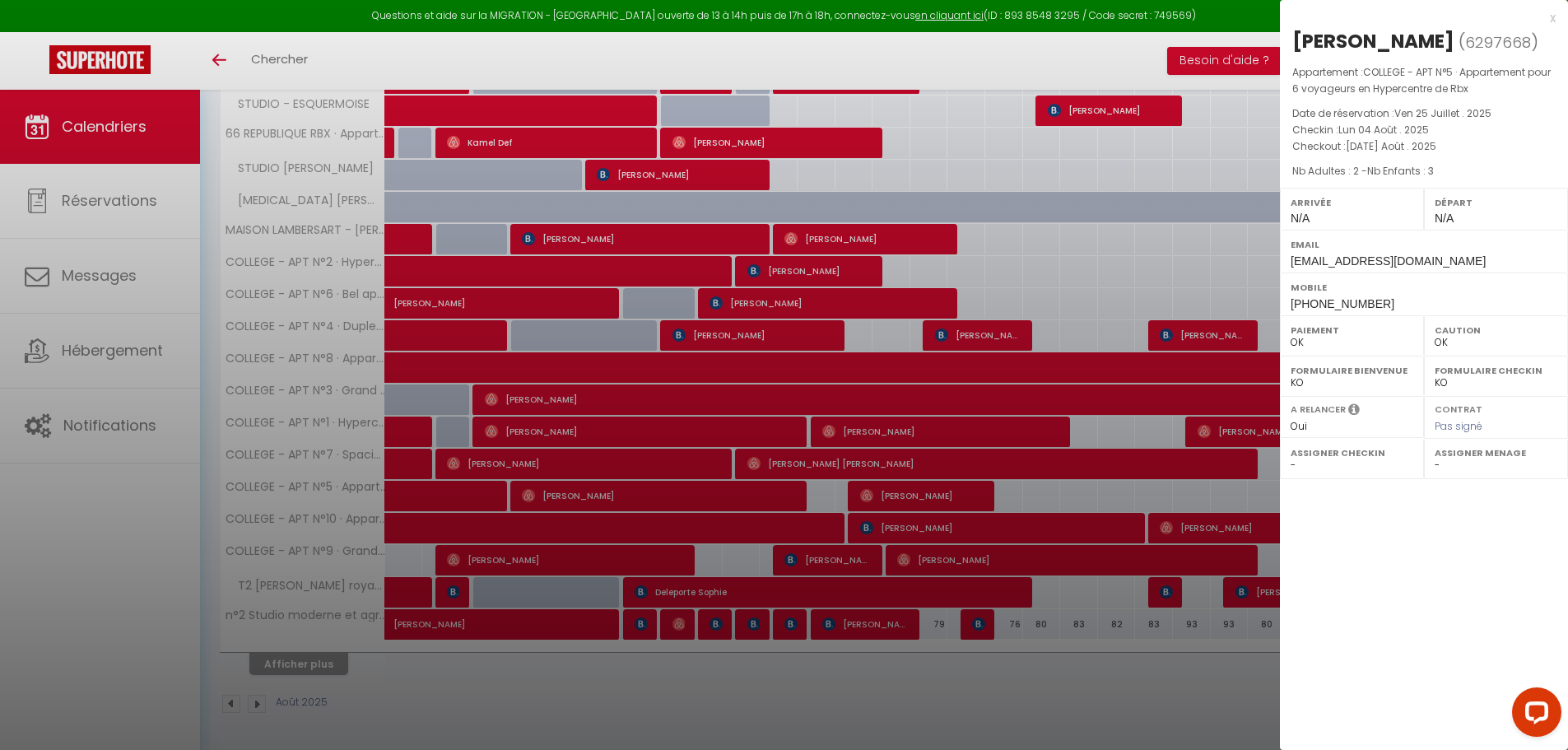
drag, startPoint x: 566, startPoint y: 62, endPoint x: 411, endPoint y: 483, distance: 448.6
click at [563, 64] on div at bounding box center [784, 375] width 1568 height 750
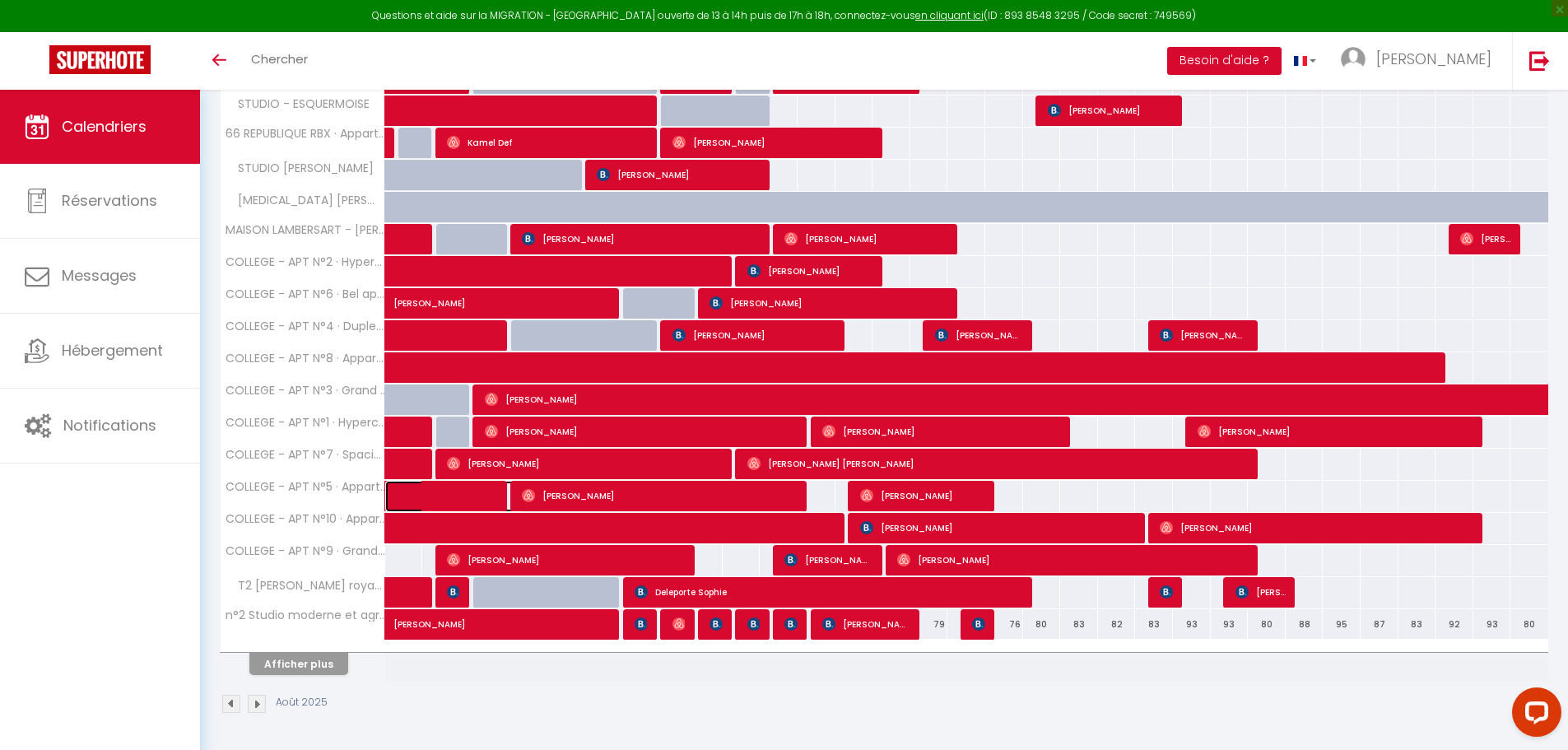
click at [459, 488] on span at bounding box center [467, 496] width 113 height 31
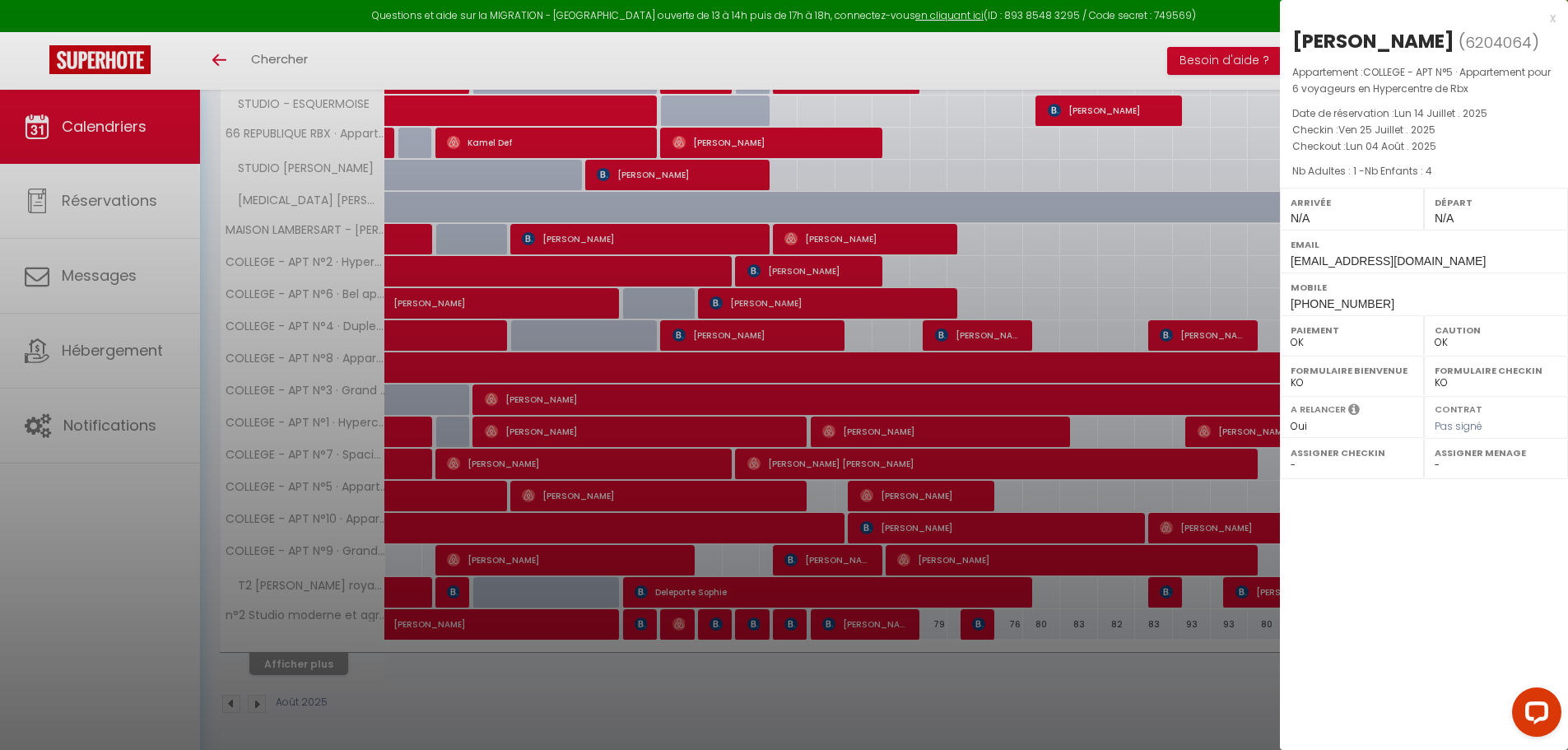
click at [459, 488] on div at bounding box center [784, 375] width 1568 height 750
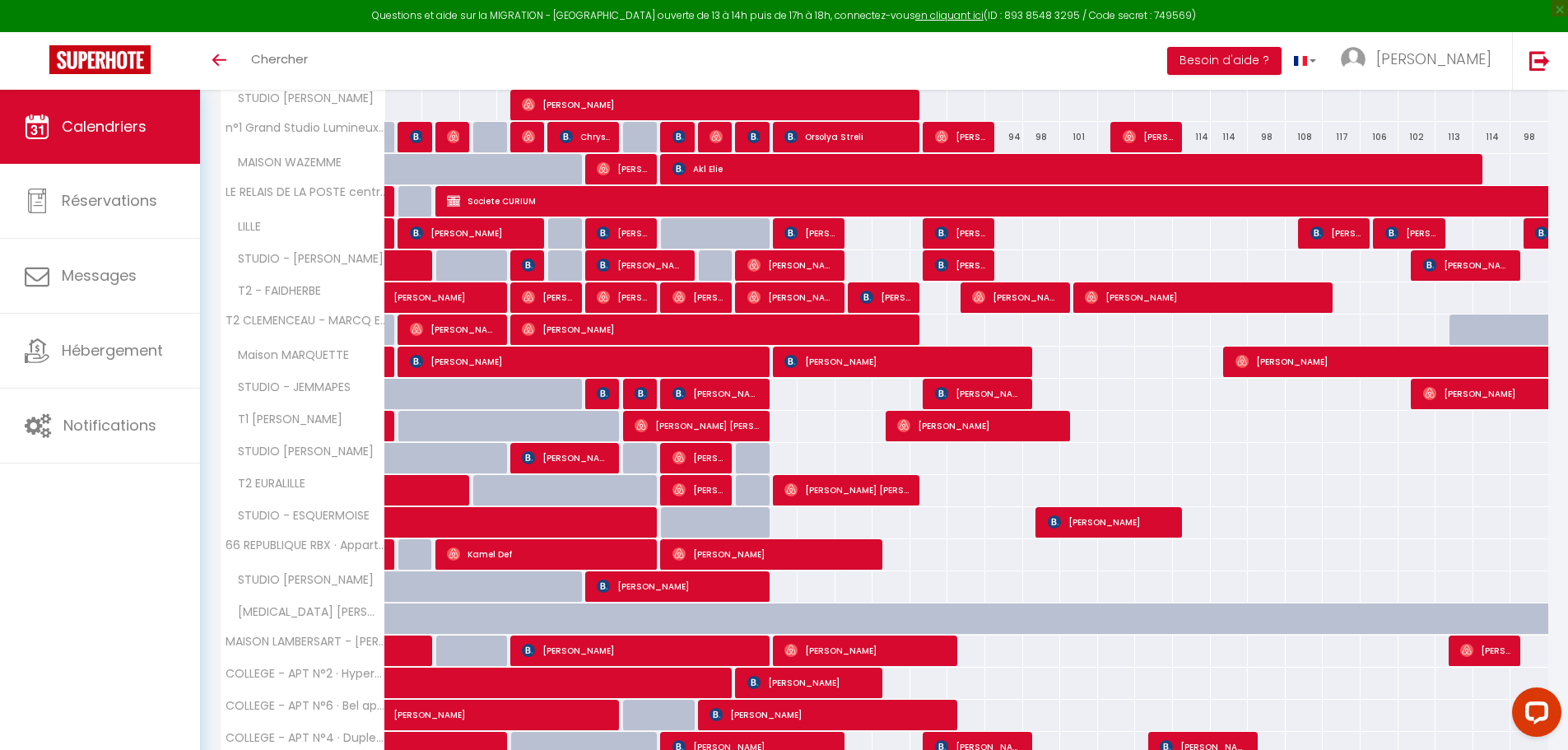
scroll to position [0, 0]
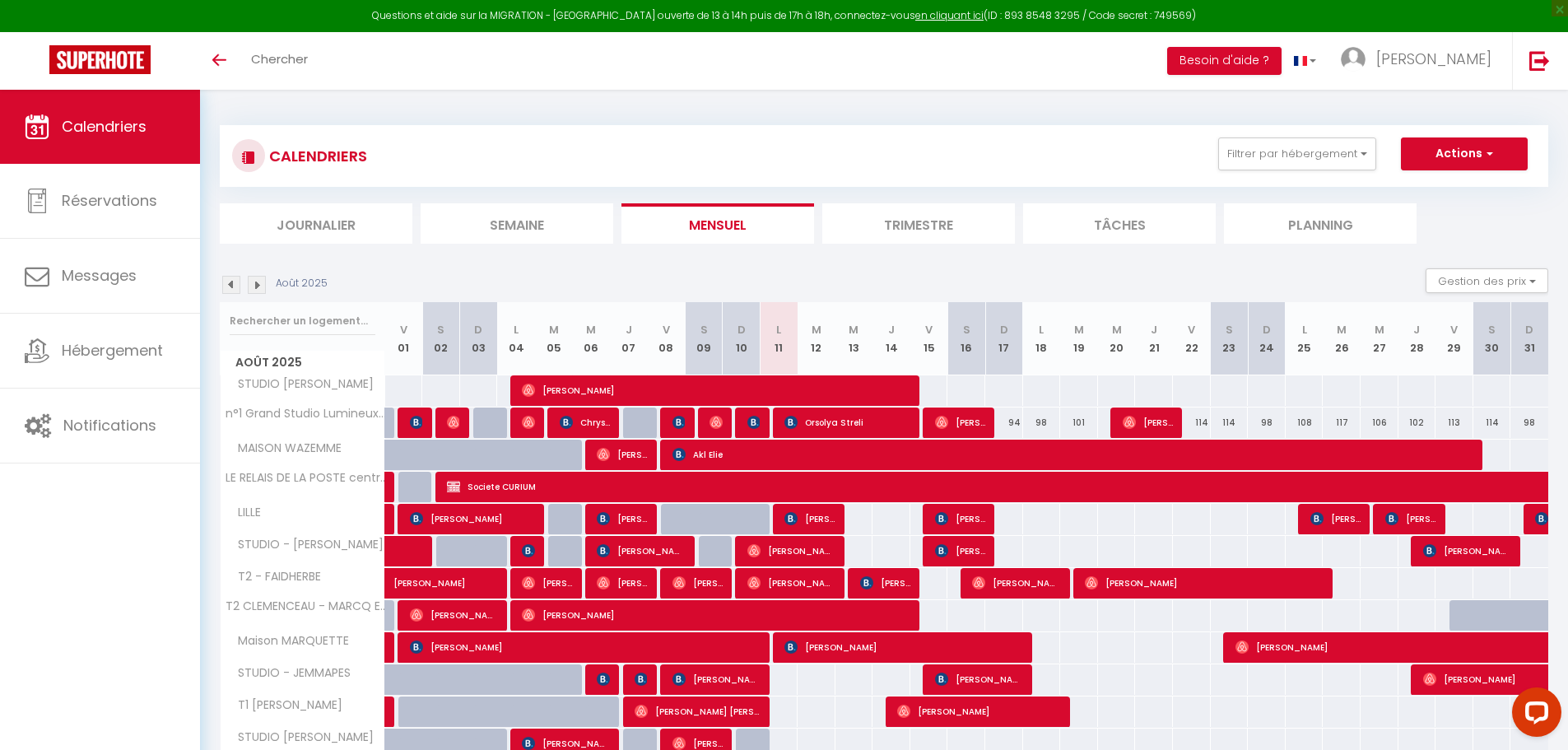
click at [226, 287] on img at bounding box center [232, 284] width 19 height 19
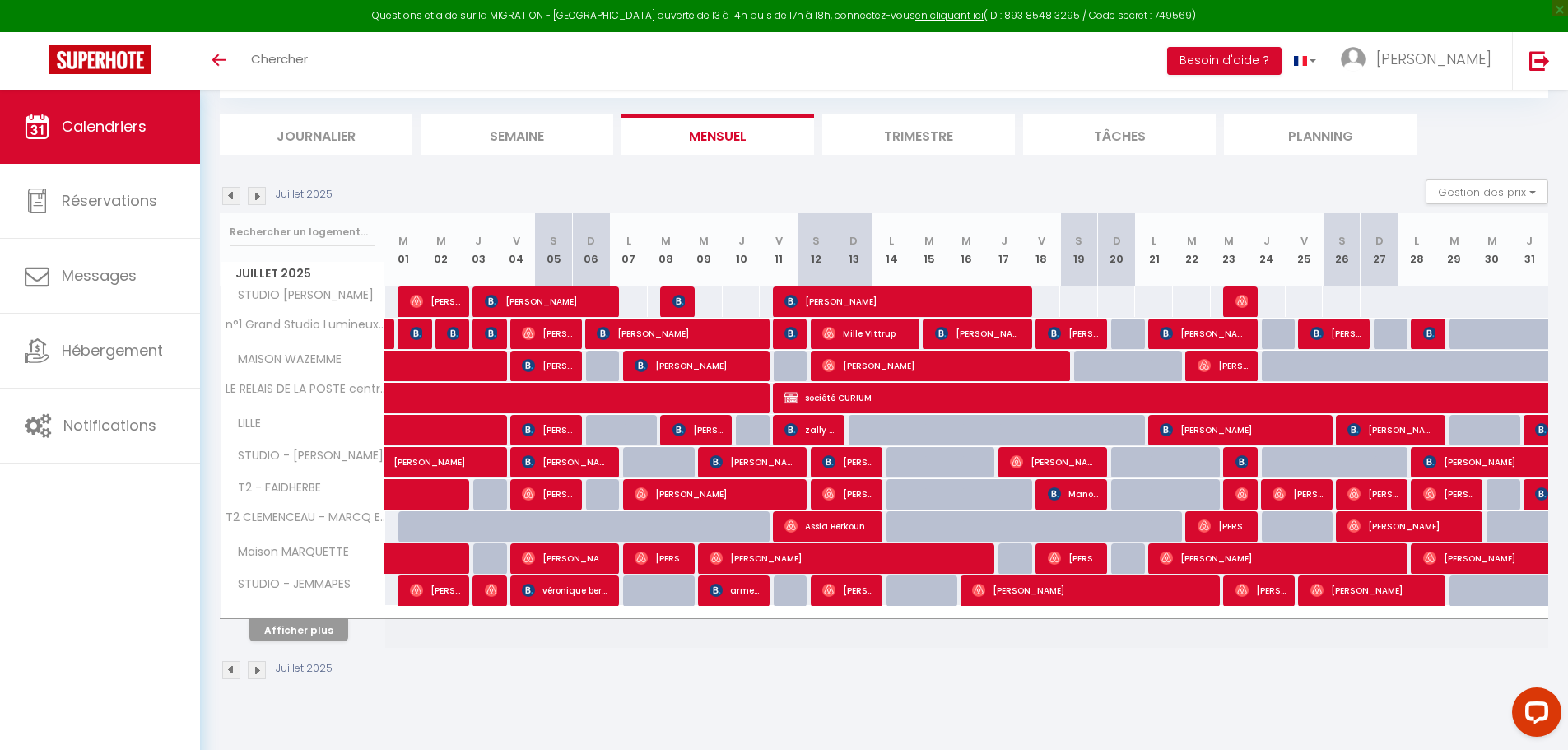
scroll to position [90, 0]
click at [280, 631] on button "Afficher plus" at bounding box center [298, 629] width 99 height 22
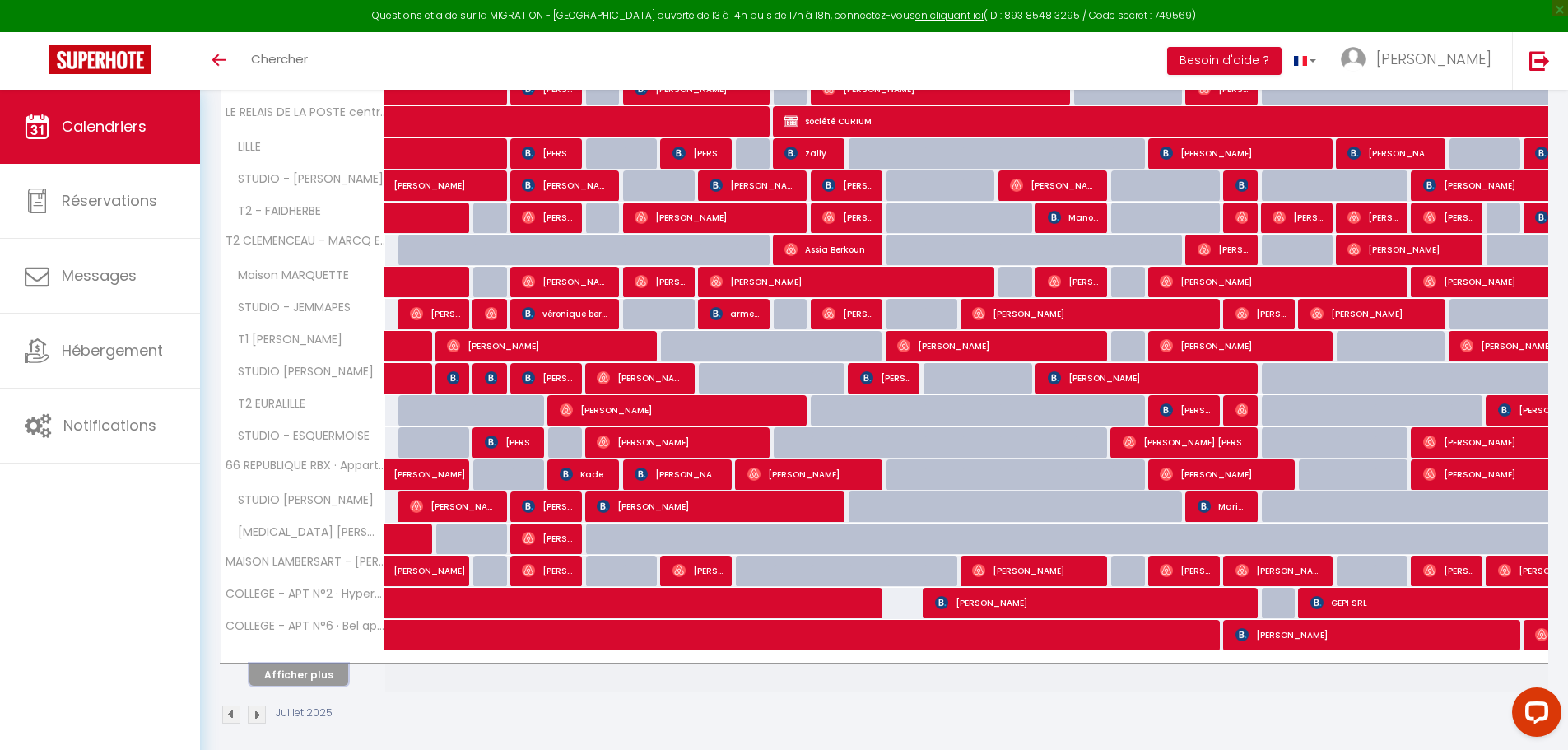
scroll to position [376, 0]
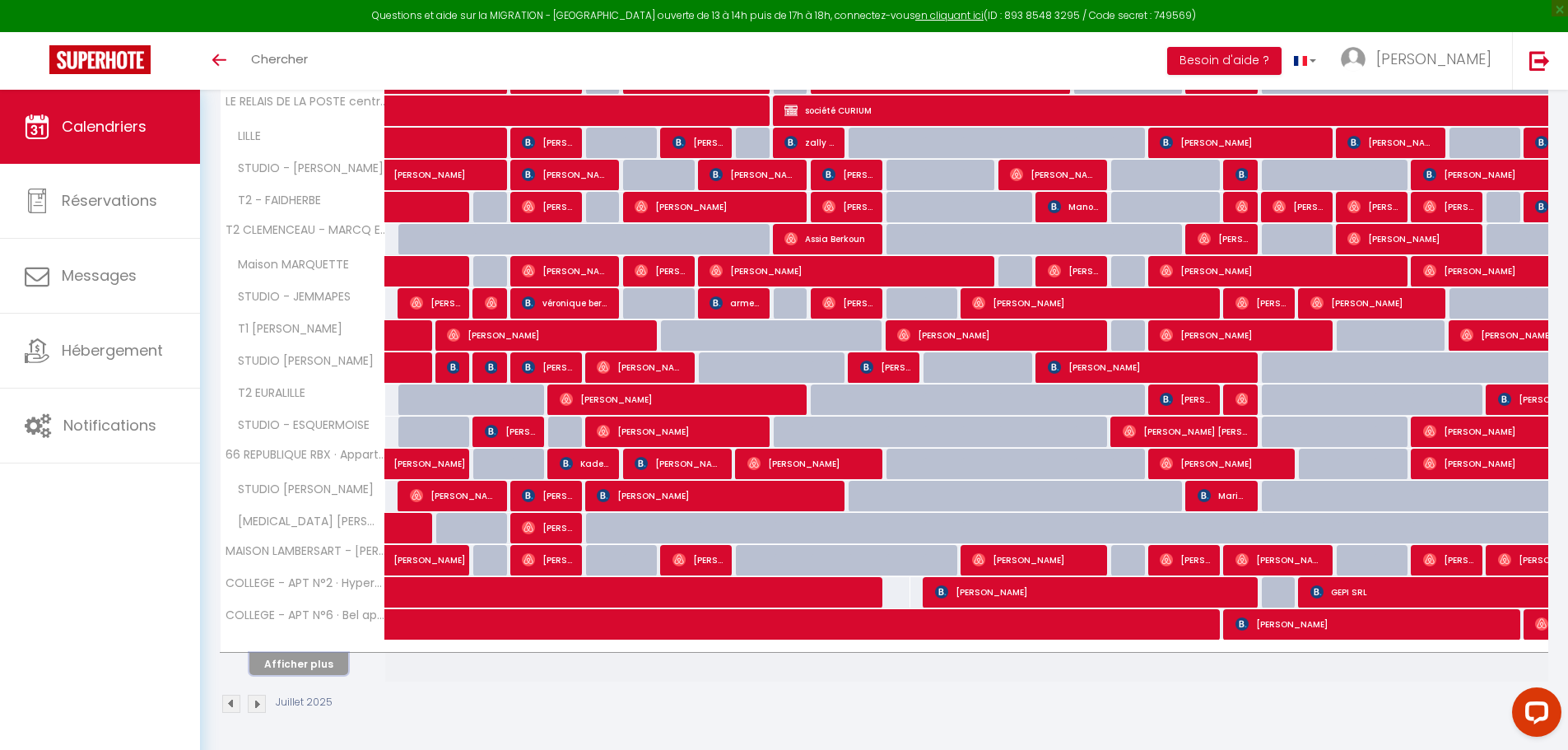
click at [295, 665] on button "Afficher plus" at bounding box center [298, 663] width 99 height 22
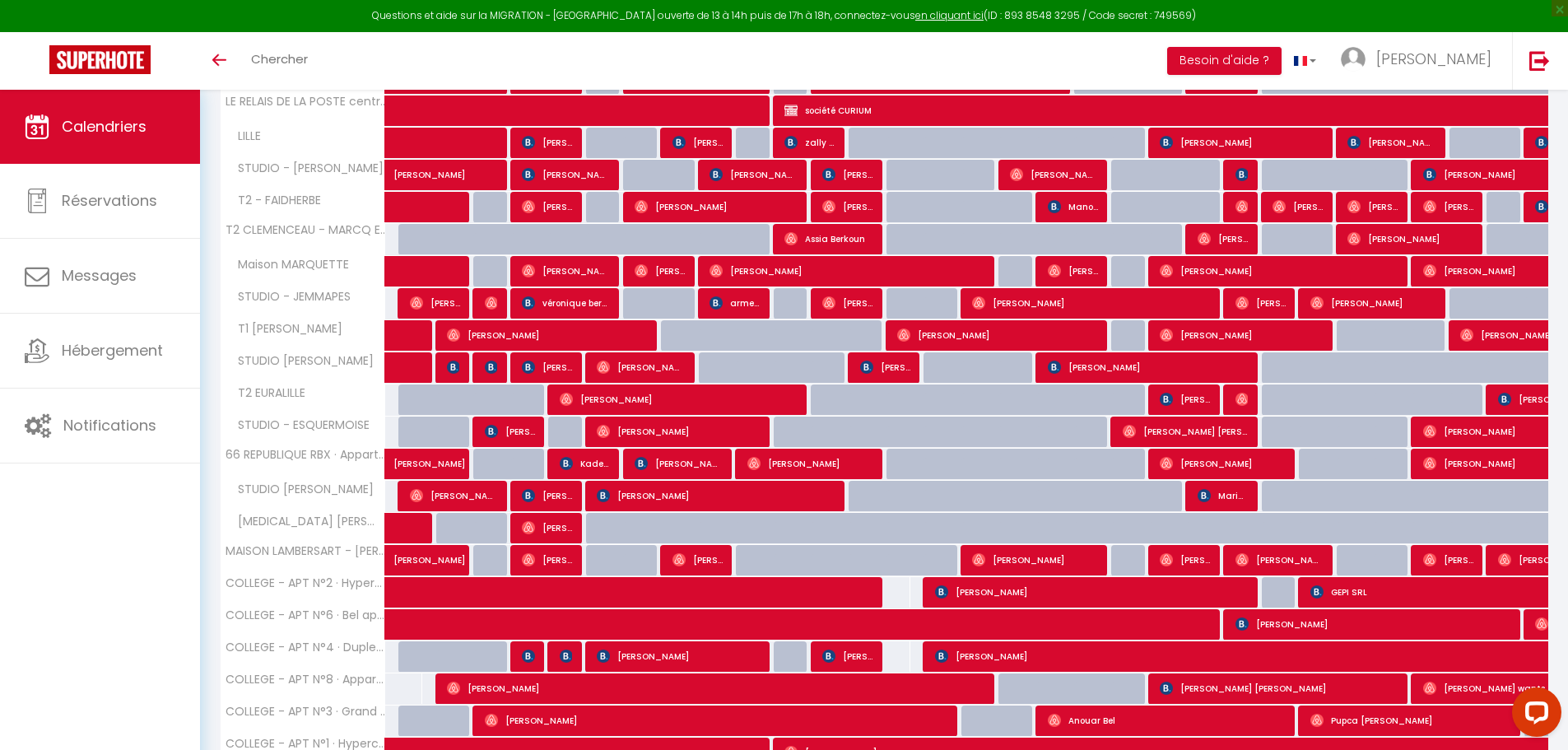
scroll to position [697, 0]
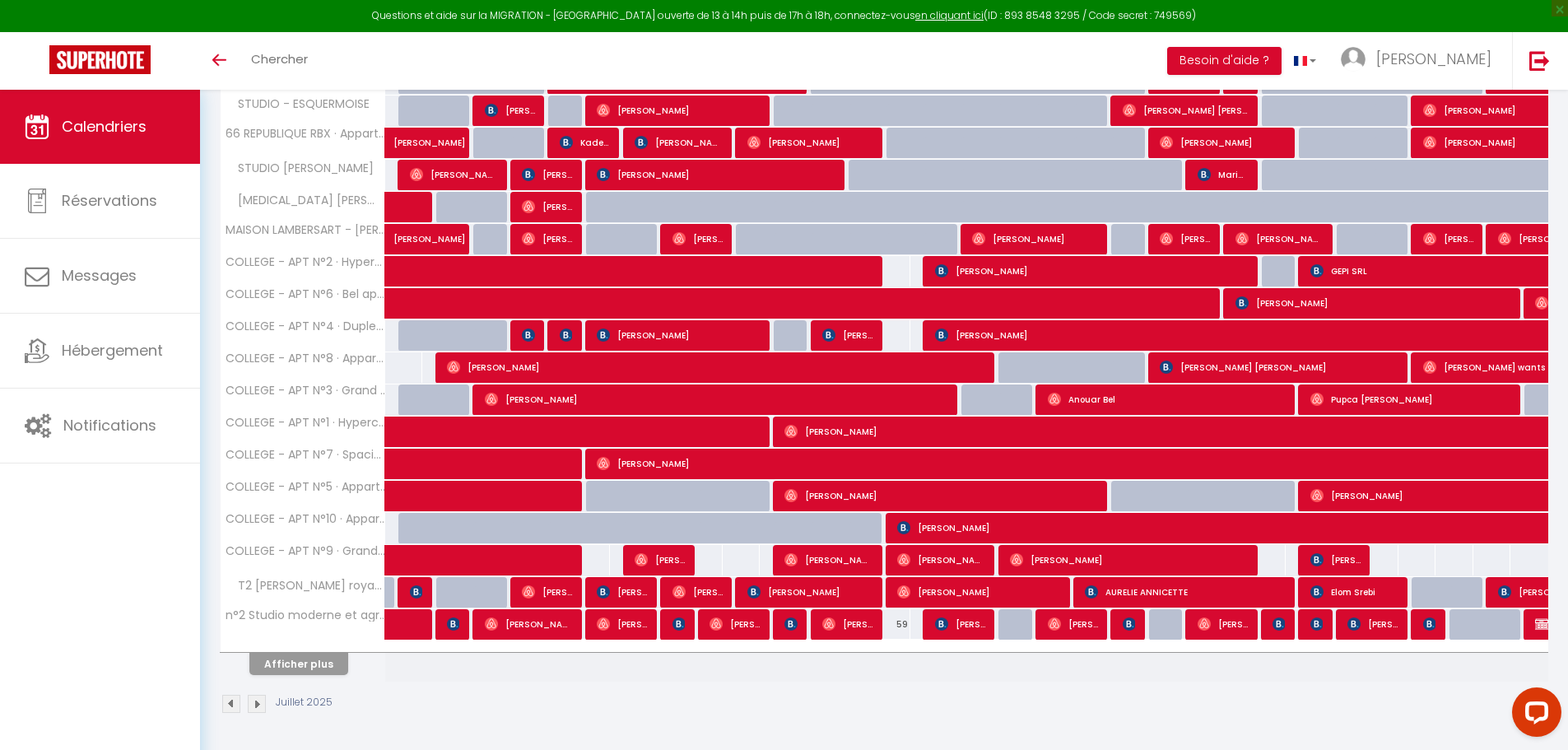
click at [299, 677] on th "Afficher plus" at bounding box center [303, 661] width 165 height 41
click at [290, 661] on button "Afficher plus" at bounding box center [298, 663] width 99 height 22
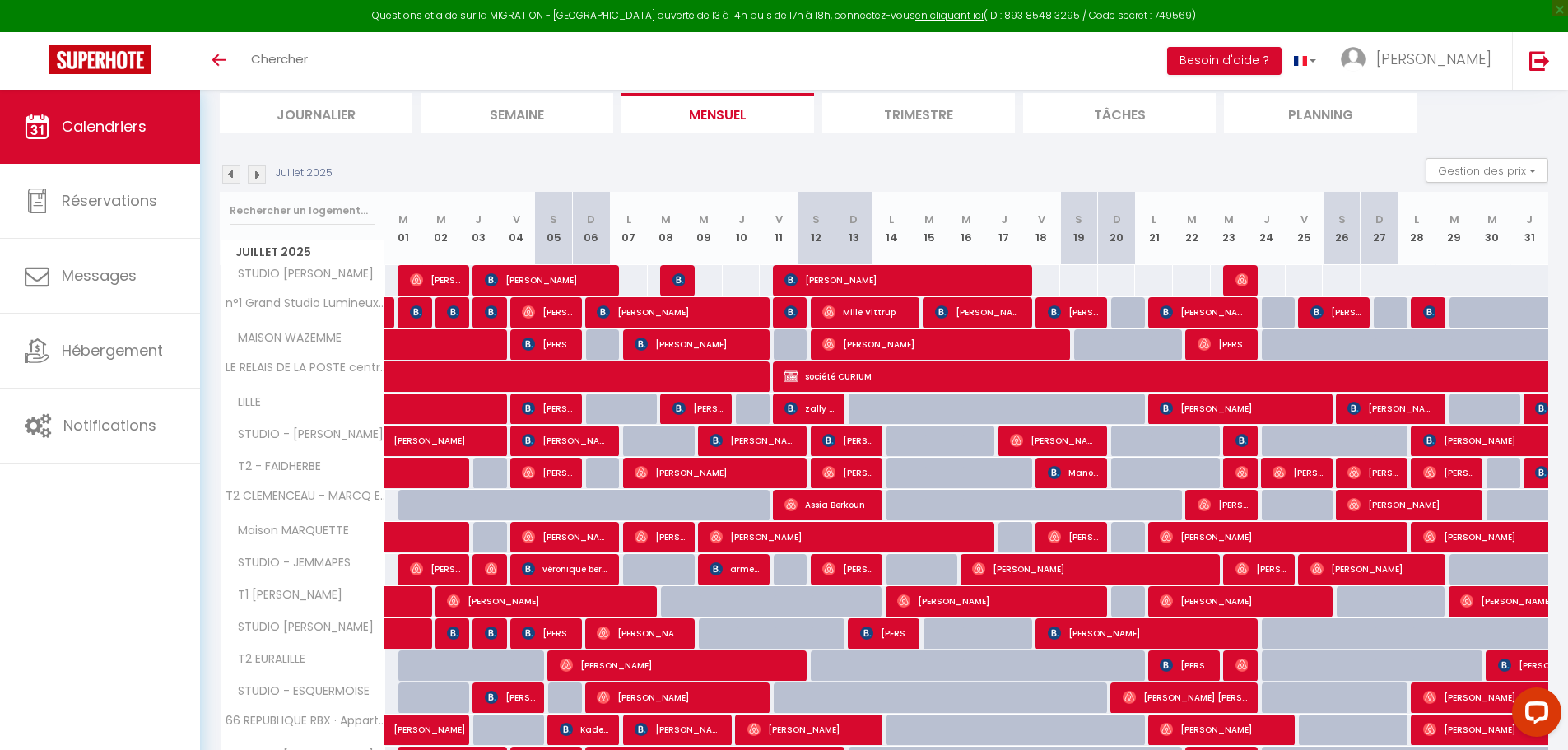
scroll to position [0, 0]
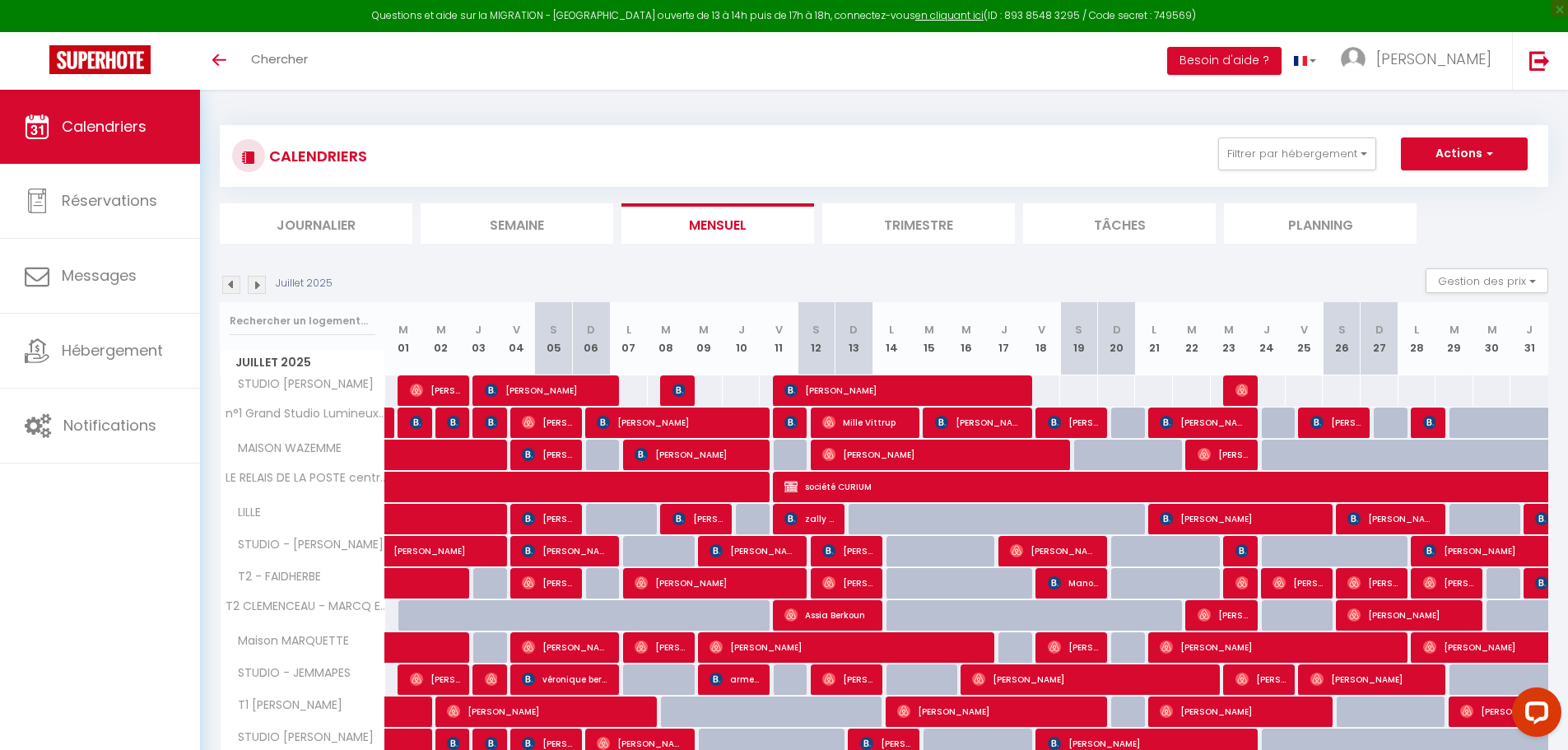
click at [250, 283] on img at bounding box center [257, 284] width 19 height 19
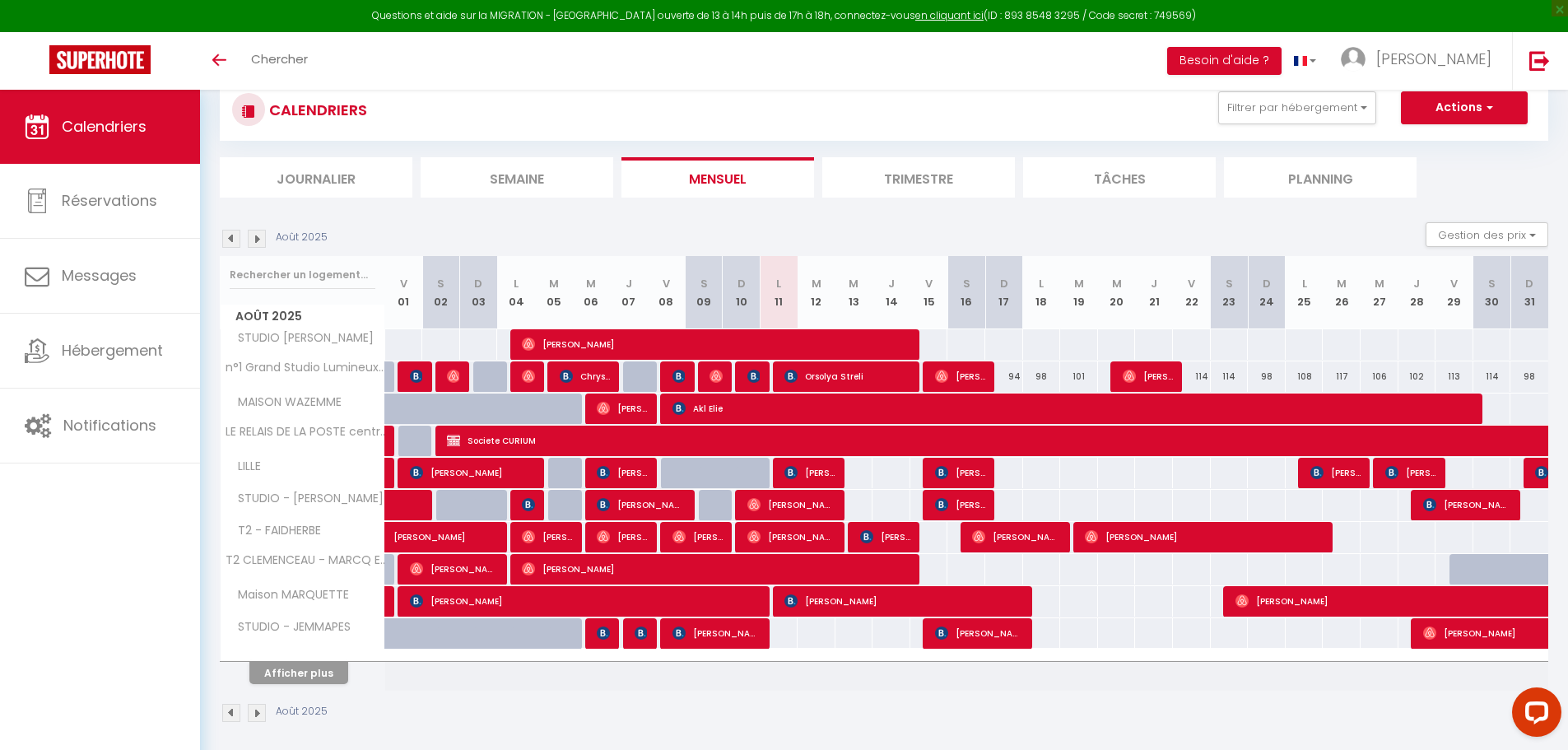
scroll to position [90, 0]
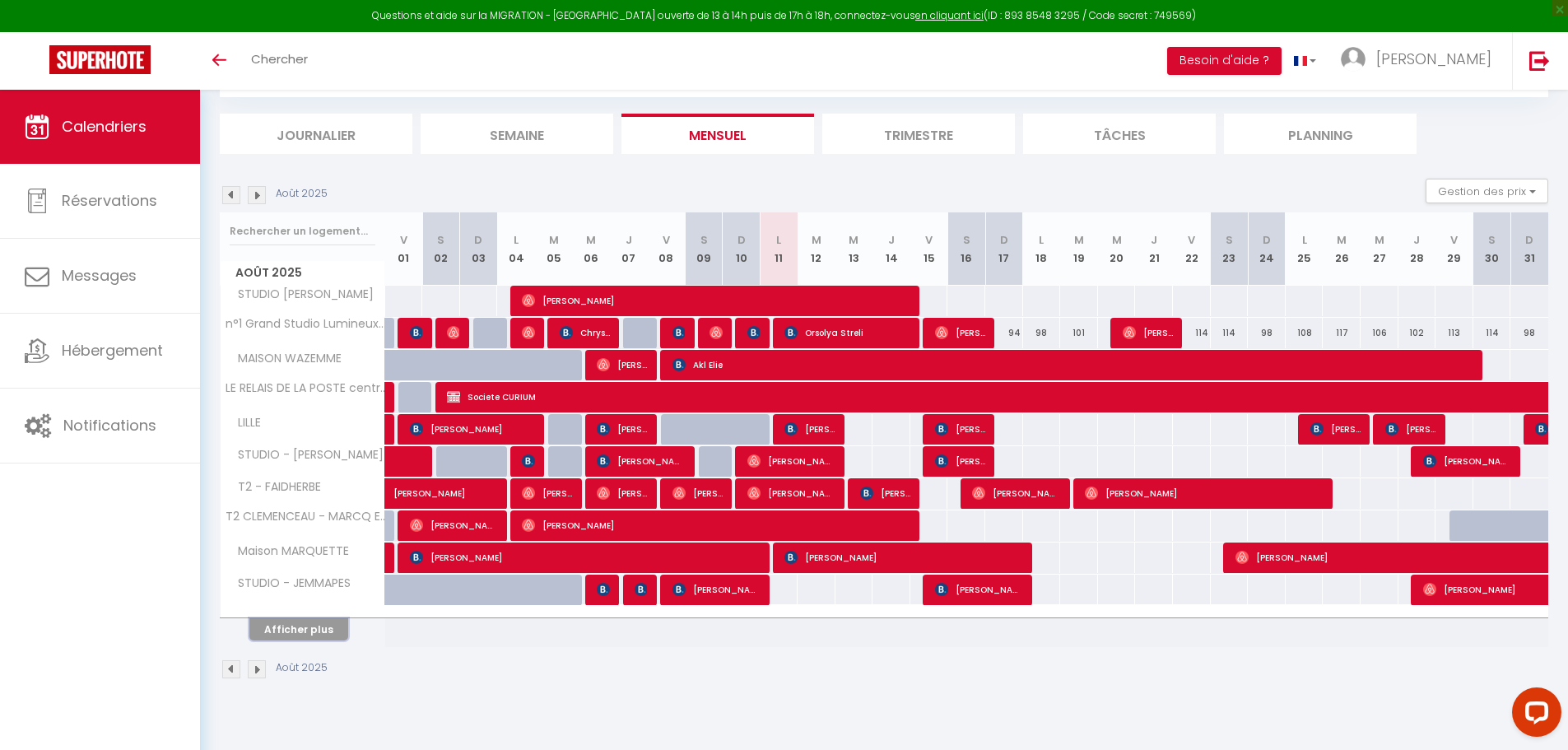
click at [279, 631] on button "Afficher plus" at bounding box center [298, 629] width 99 height 22
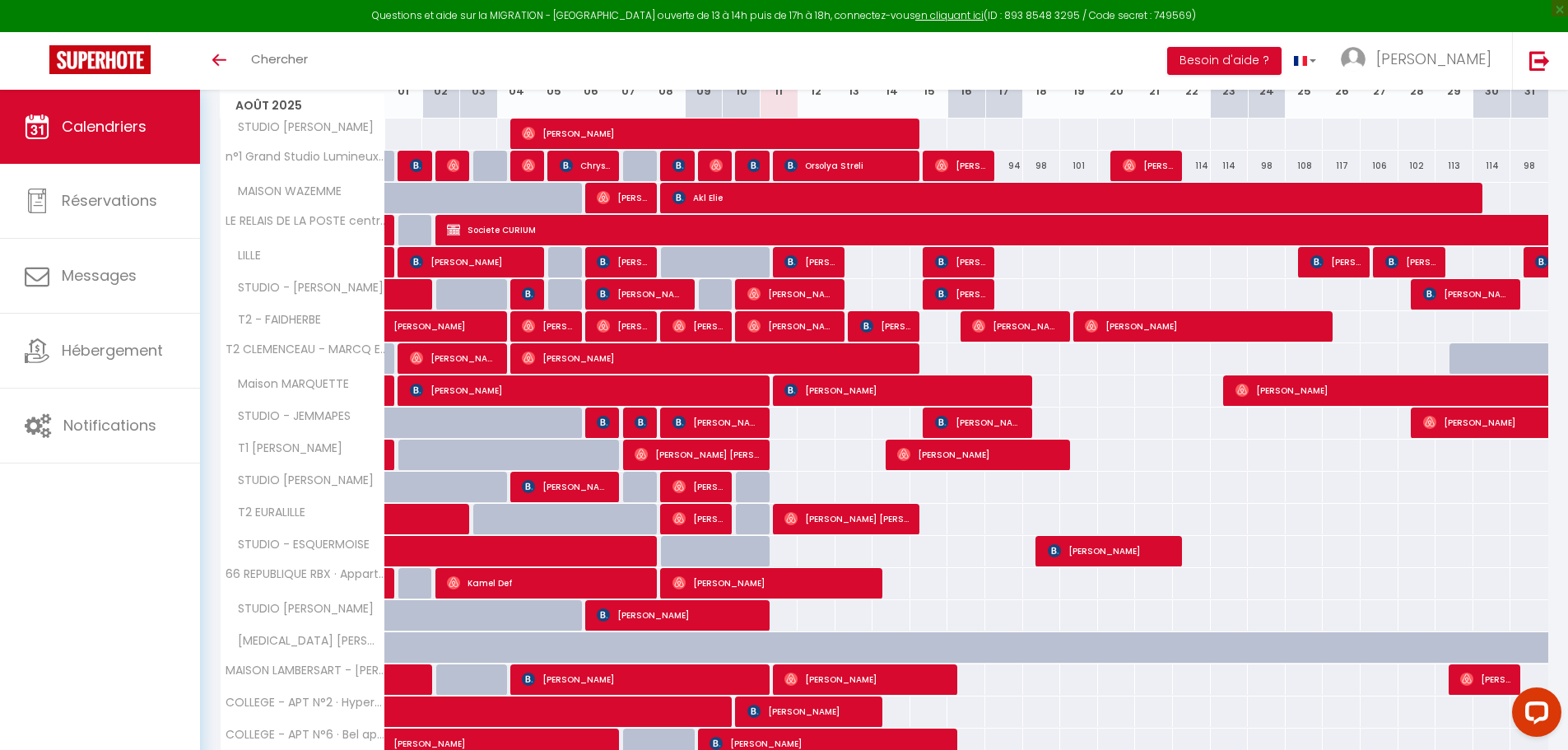
scroll to position [376, 0]
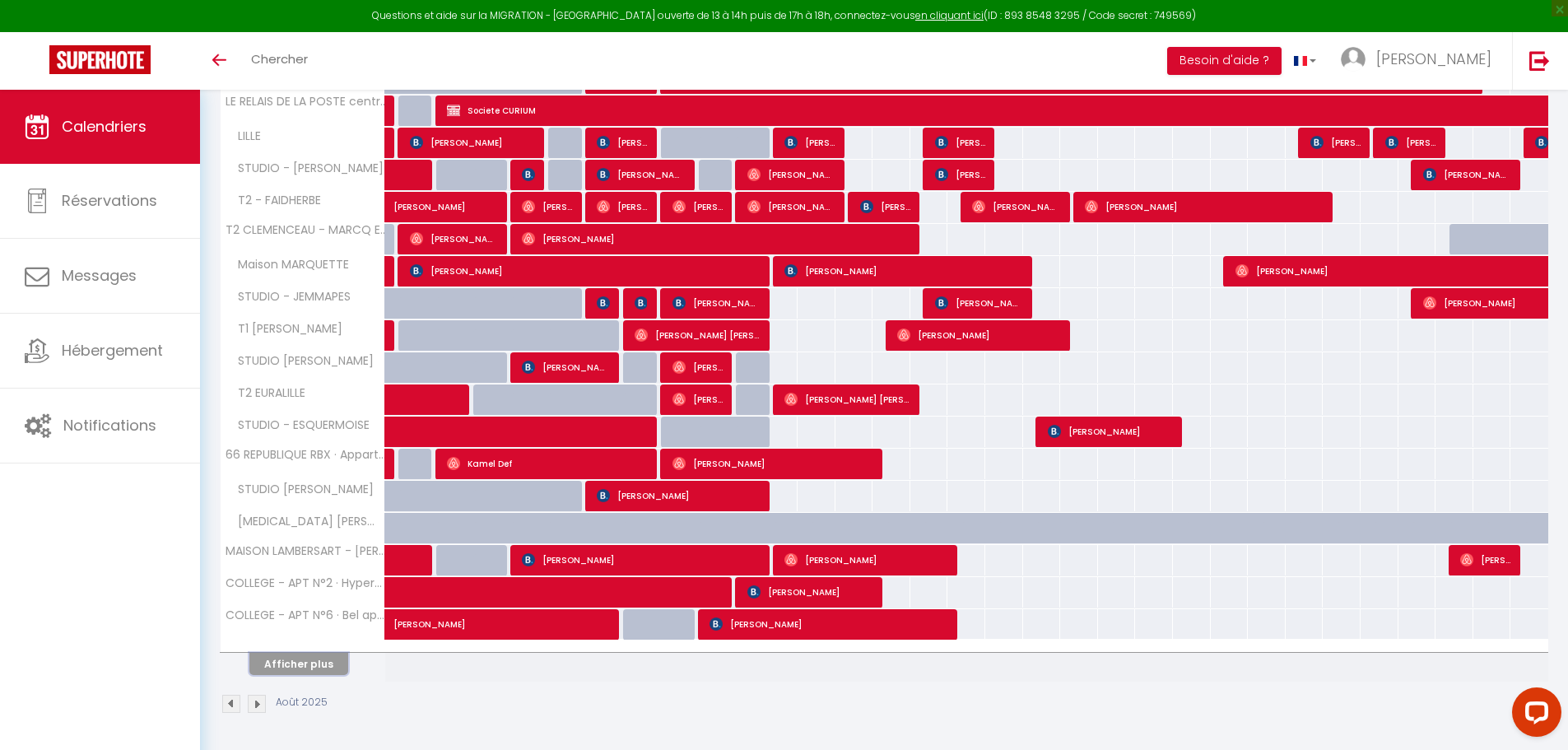
click at [320, 660] on button "Afficher plus" at bounding box center [298, 663] width 99 height 22
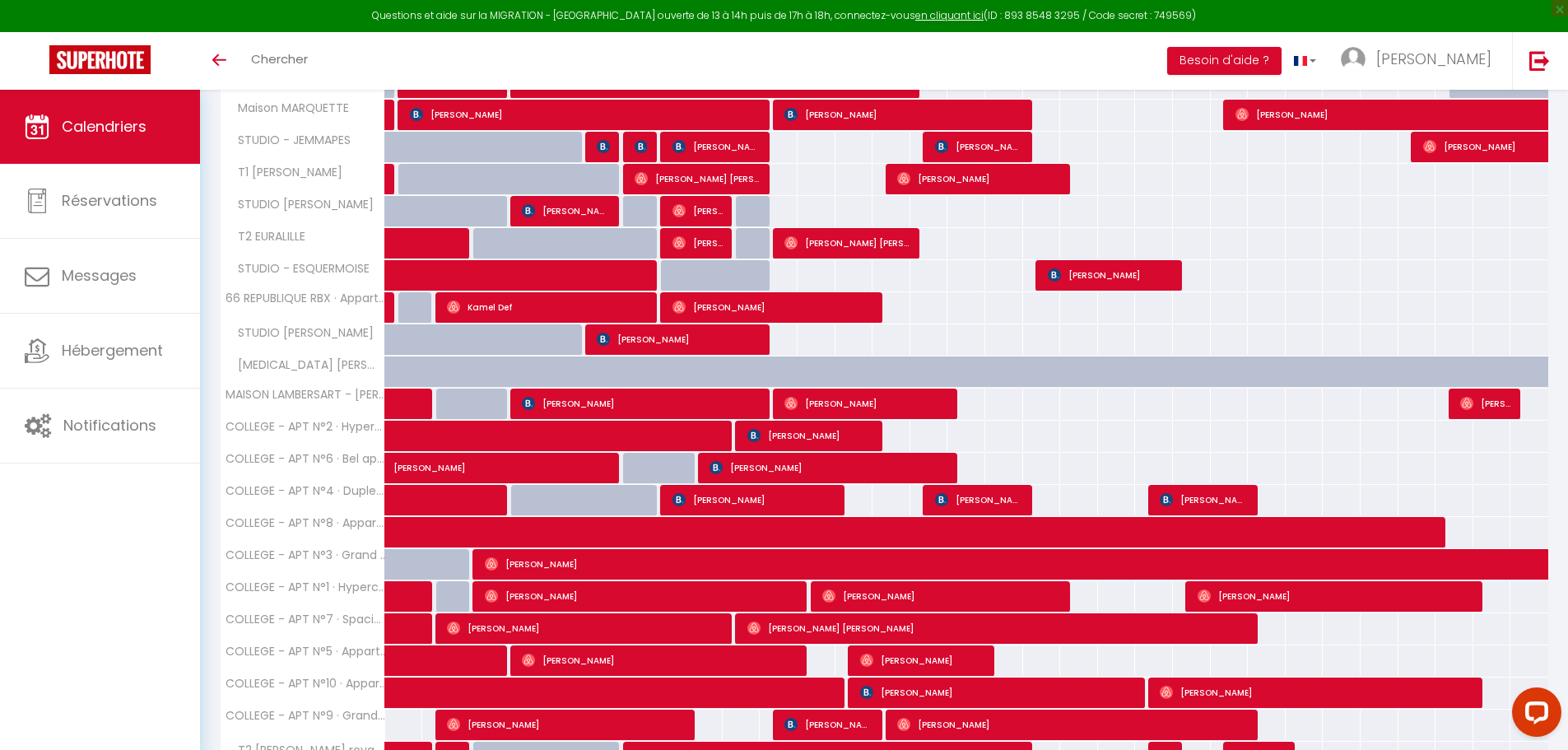
scroll to position [697, 0]
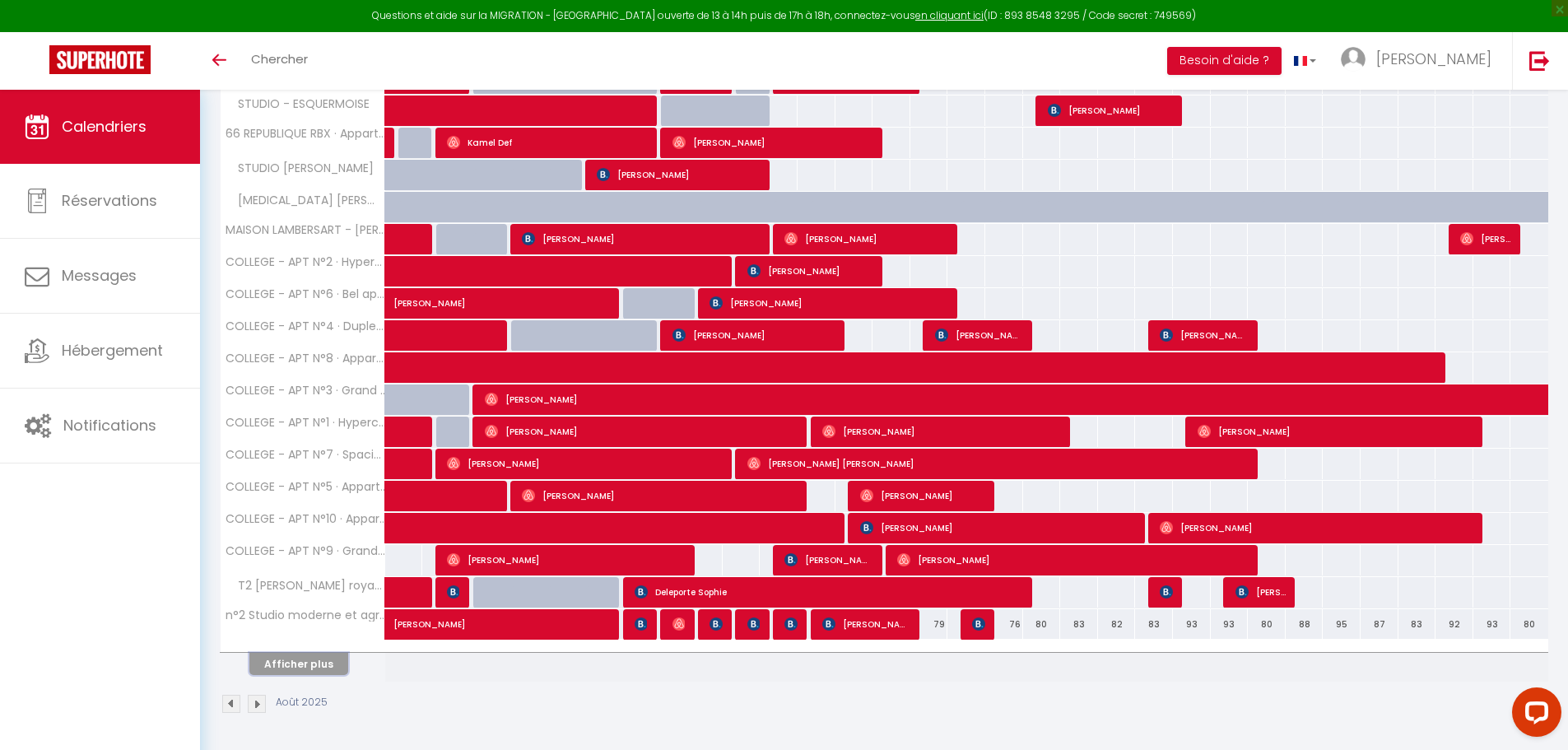
click at [304, 656] on button "Afficher plus" at bounding box center [298, 663] width 99 height 22
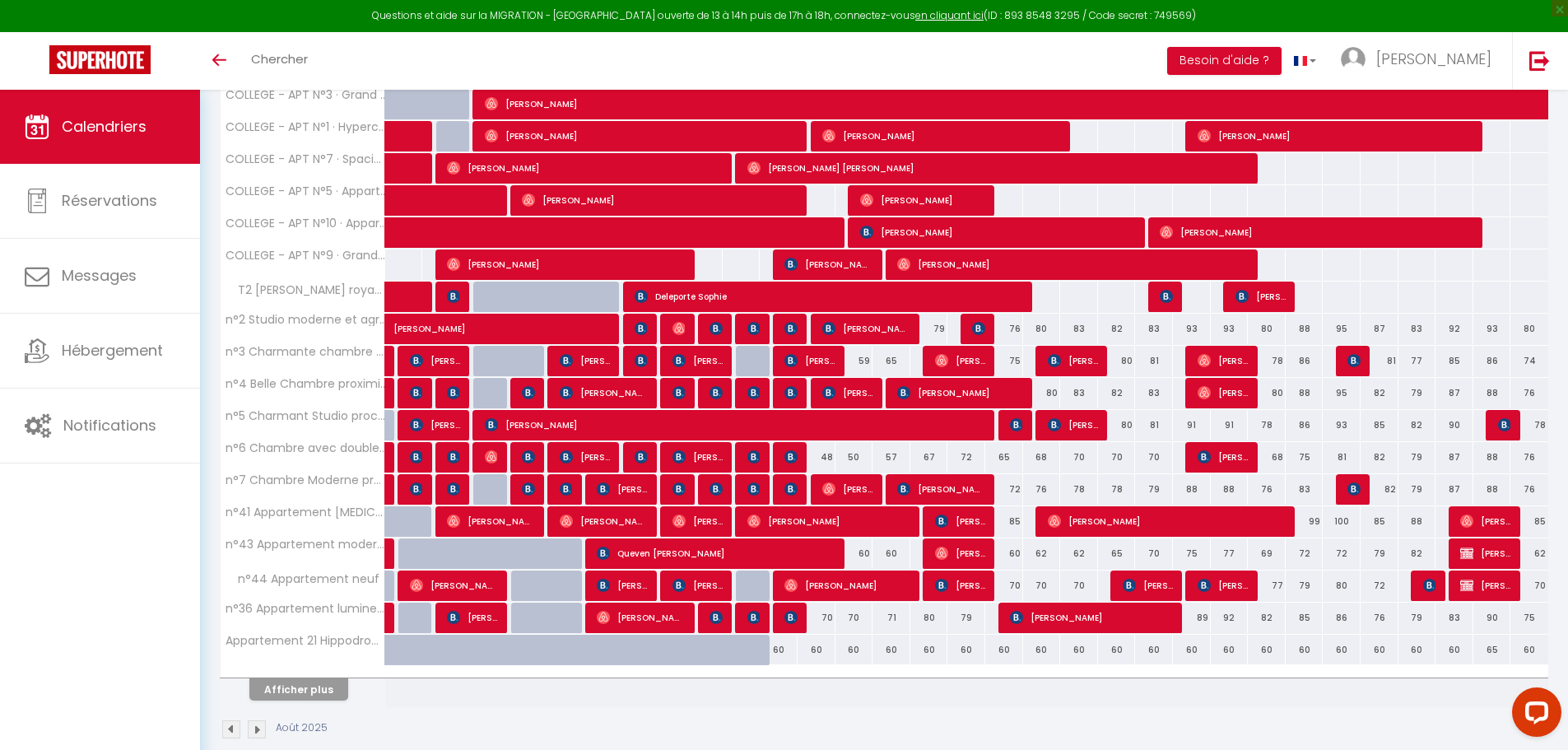
scroll to position [0, 0]
